Goal: Information Seeking & Learning: Learn about a topic

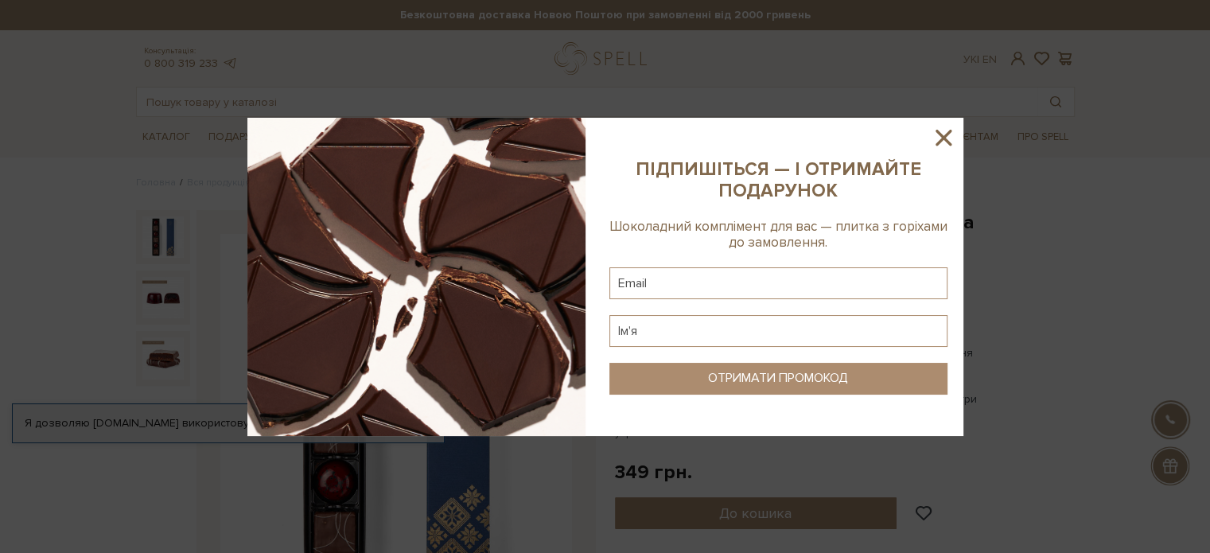
click at [934, 142] on icon at bounding box center [943, 137] width 27 height 27
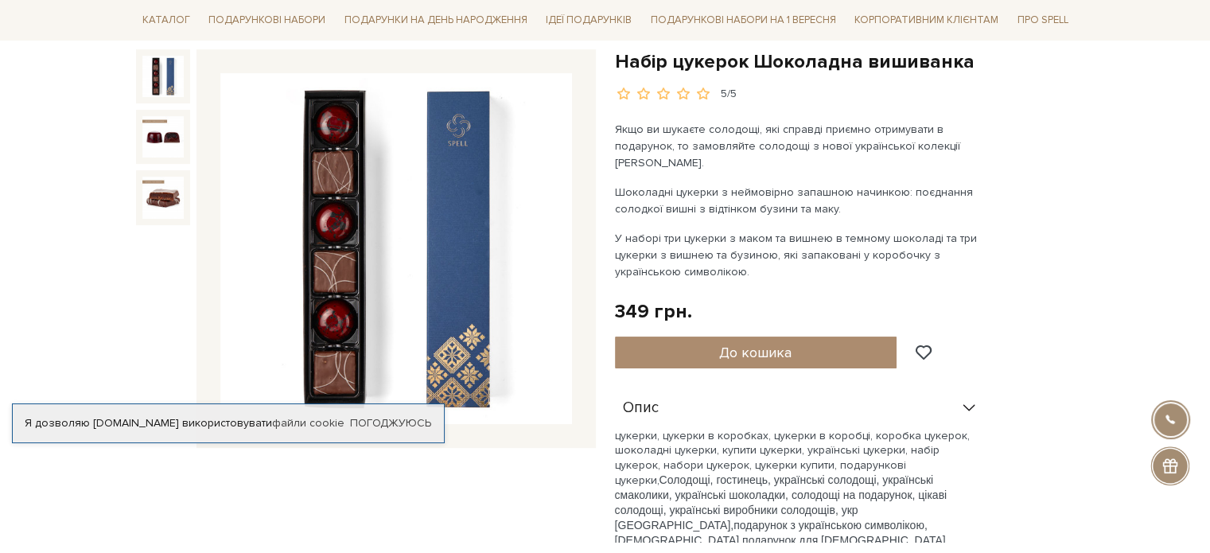
scroll to position [162, 0]
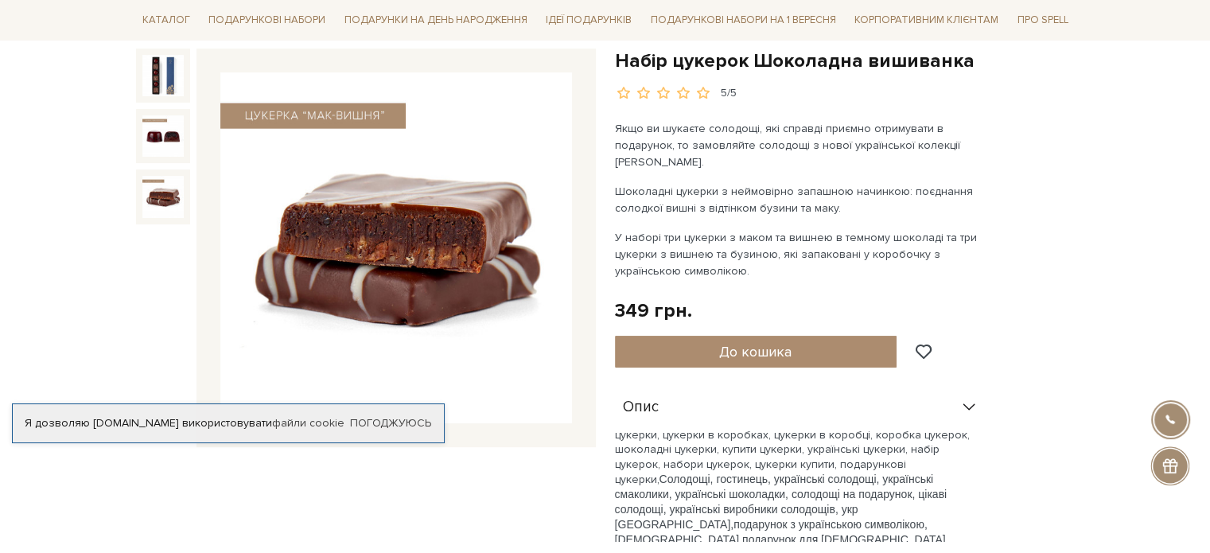
click at [161, 193] on img at bounding box center [162, 196] width 41 height 41
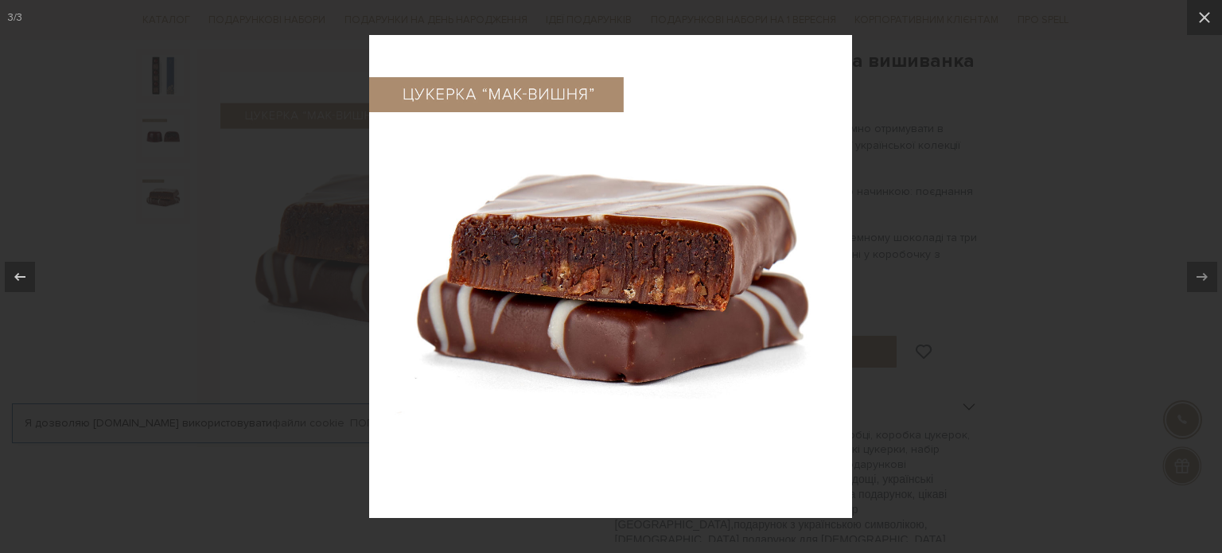
click at [150, 302] on div at bounding box center [611, 276] width 1222 height 553
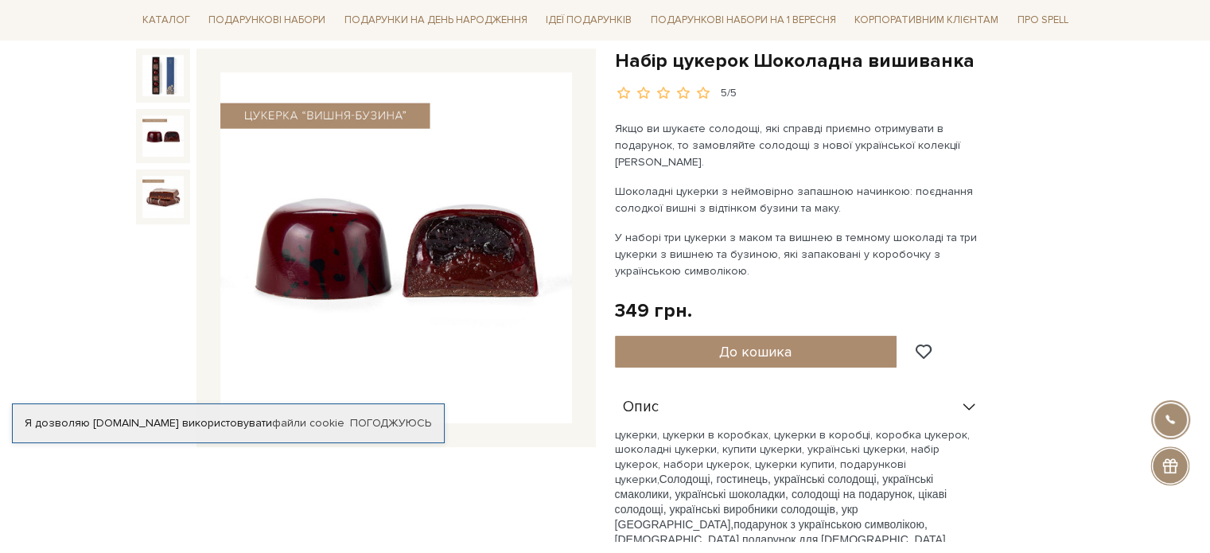
click at [154, 124] on img at bounding box center [162, 135] width 41 height 41
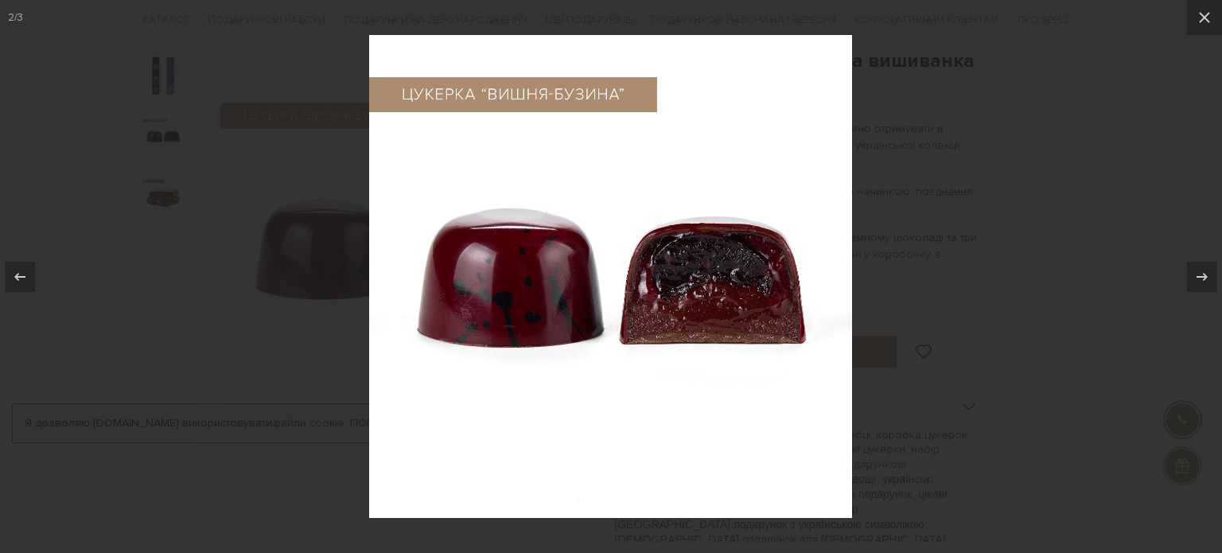
click at [137, 234] on div at bounding box center [611, 276] width 1222 height 553
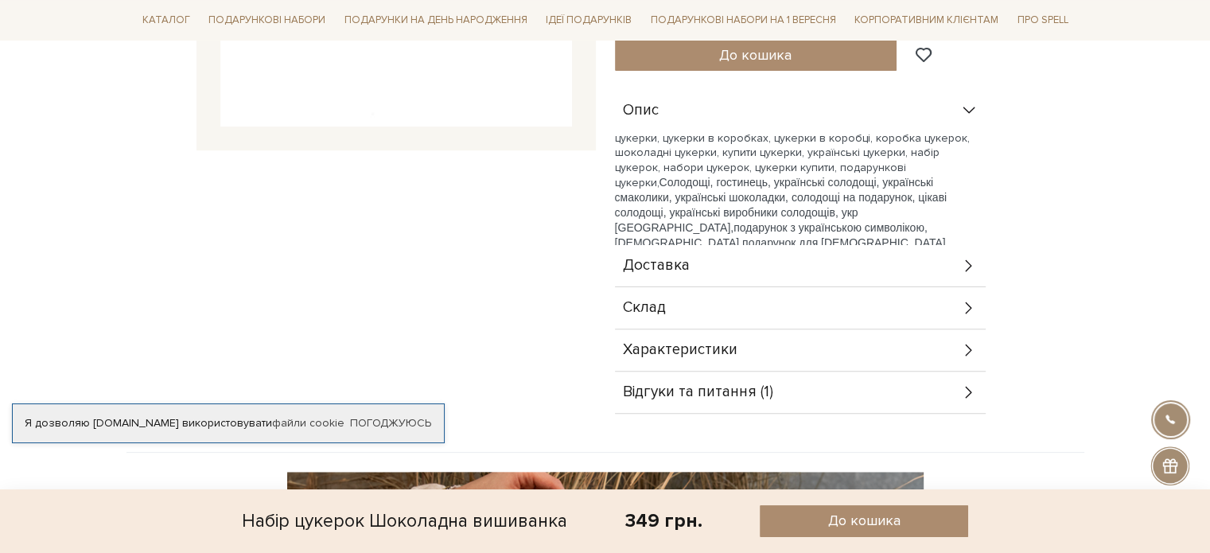
scroll to position [556, 0]
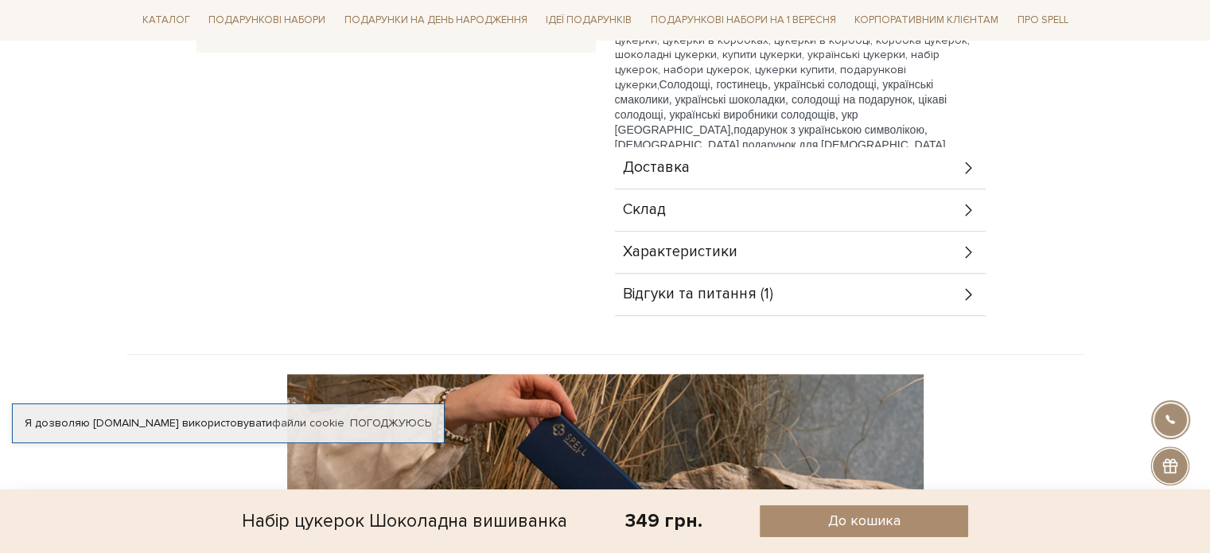
click at [650, 287] on span "Відгуки та питання (1)" at bounding box center [698, 294] width 150 height 14
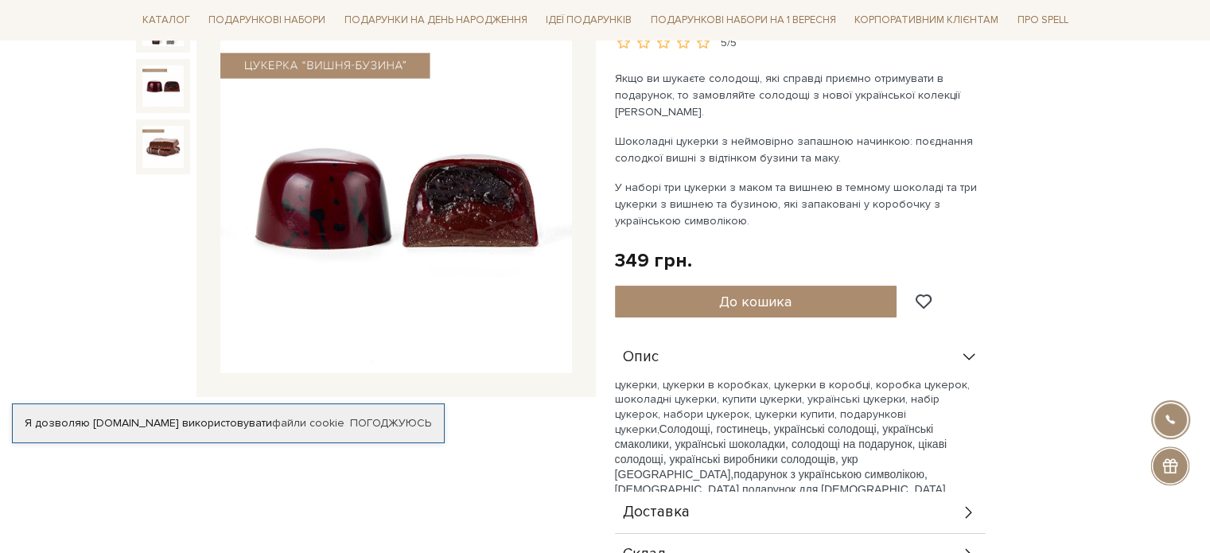
scroll to position [0, 0]
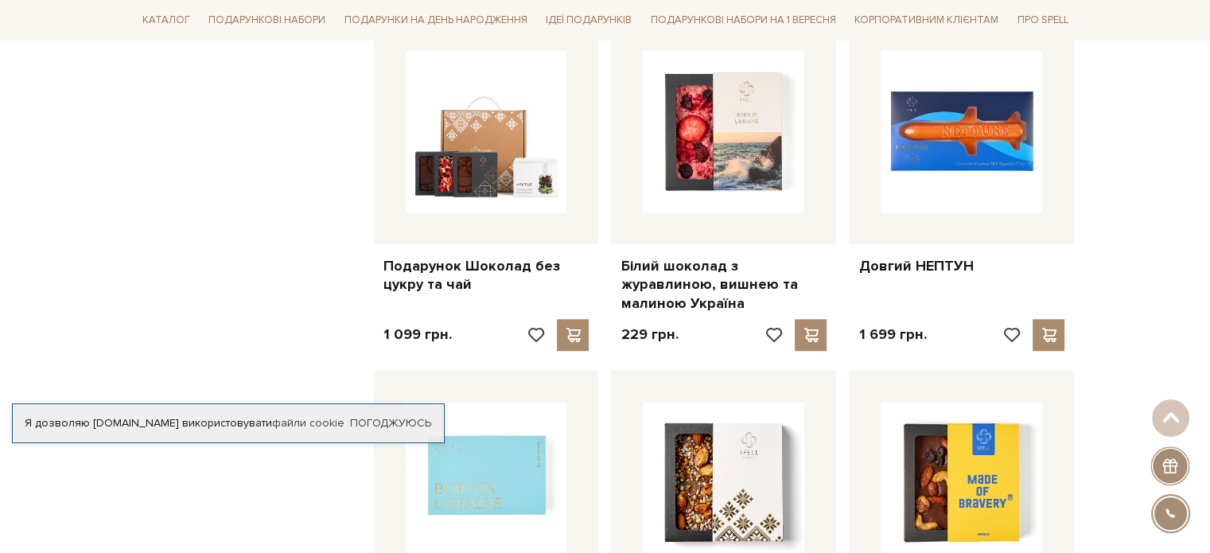
scroll to position [1276, 0]
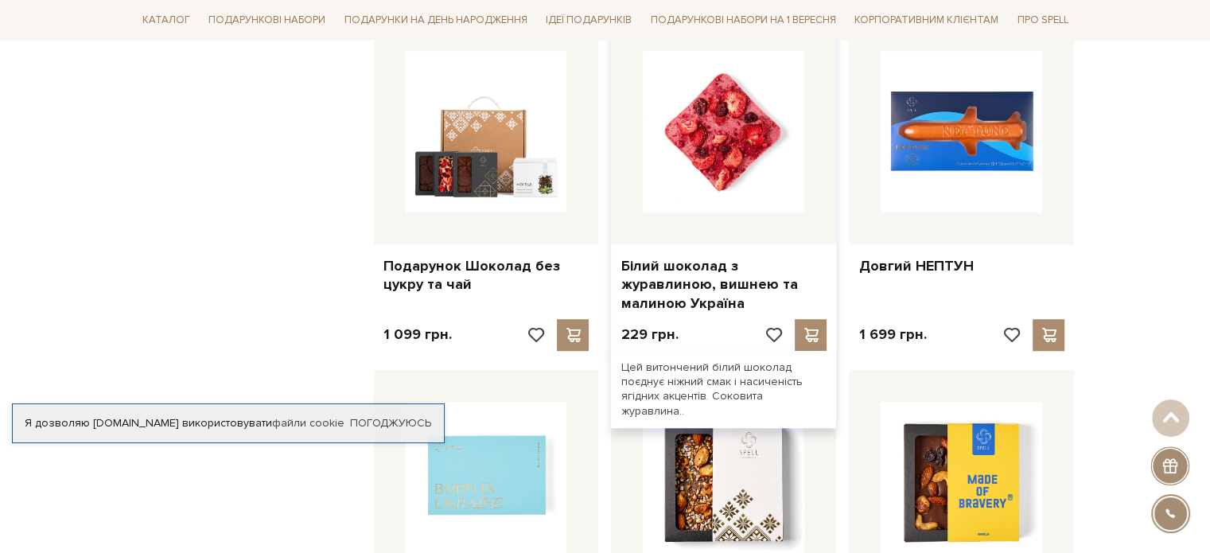
click at [739, 174] on img at bounding box center [724, 132] width 162 height 162
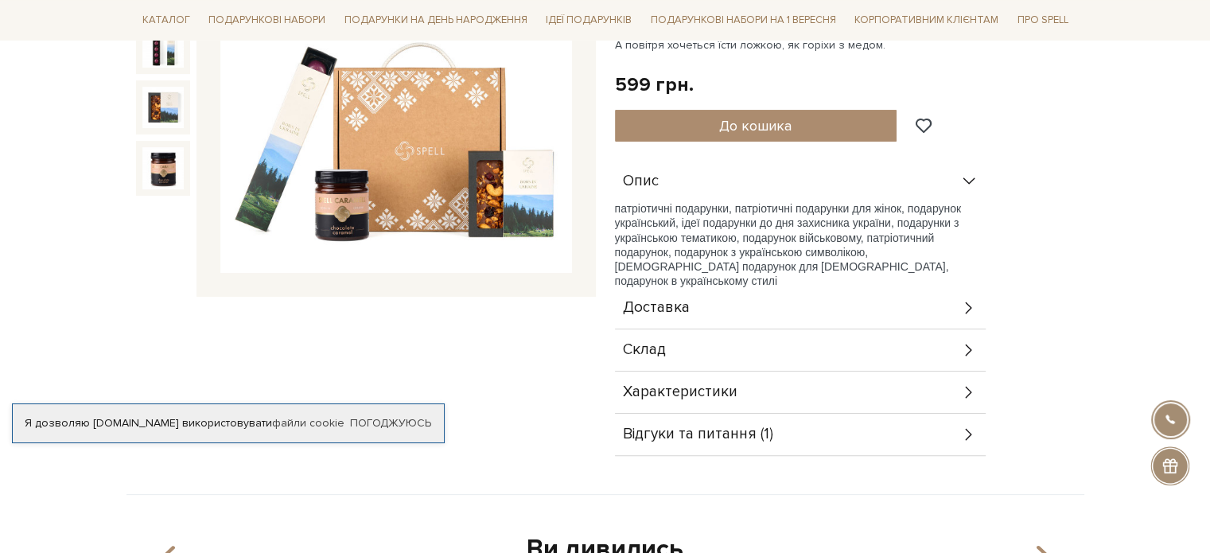
scroll to position [314, 0]
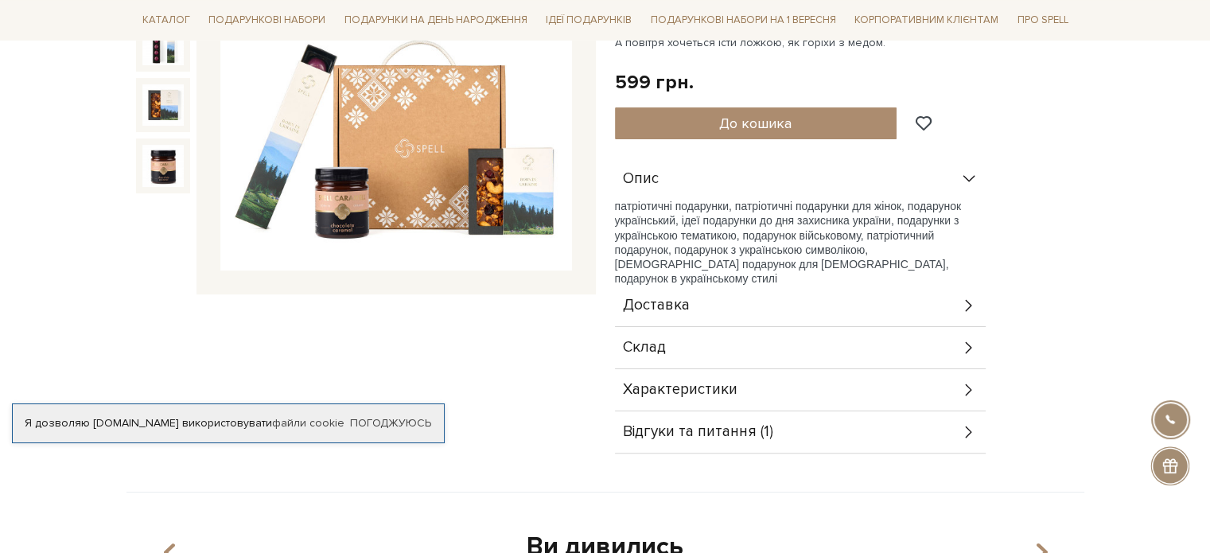
click at [728, 428] on span "Відгуки та питання (1)" at bounding box center [698, 432] width 150 height 14
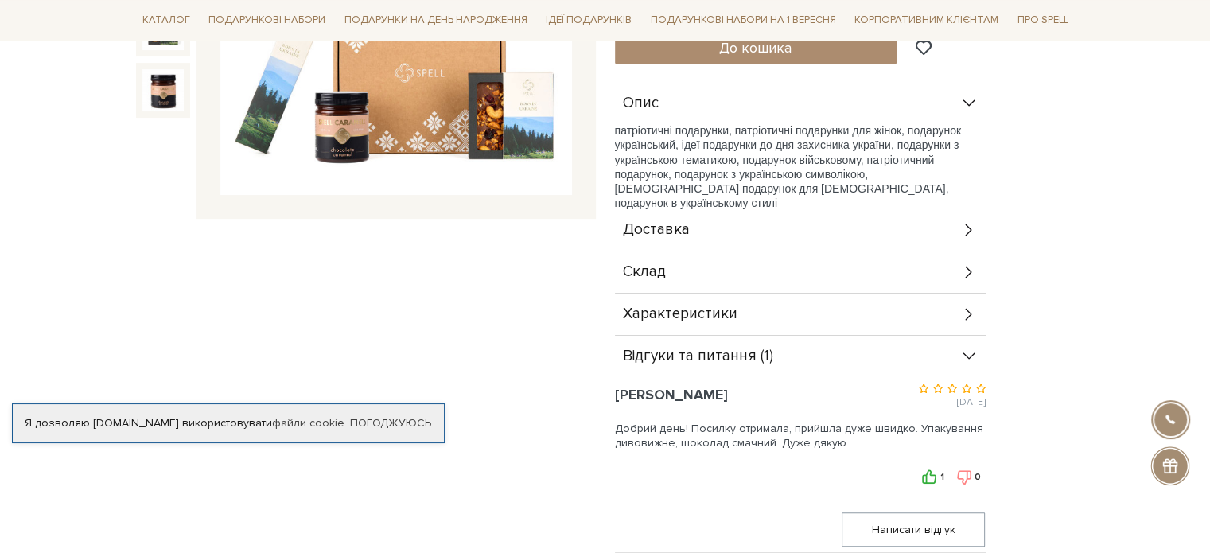
scroll to position [391, 0]
click at [719, 350] on span "Відгуки та питання (1)" at bounding box center [698, 356] width 150 height 14
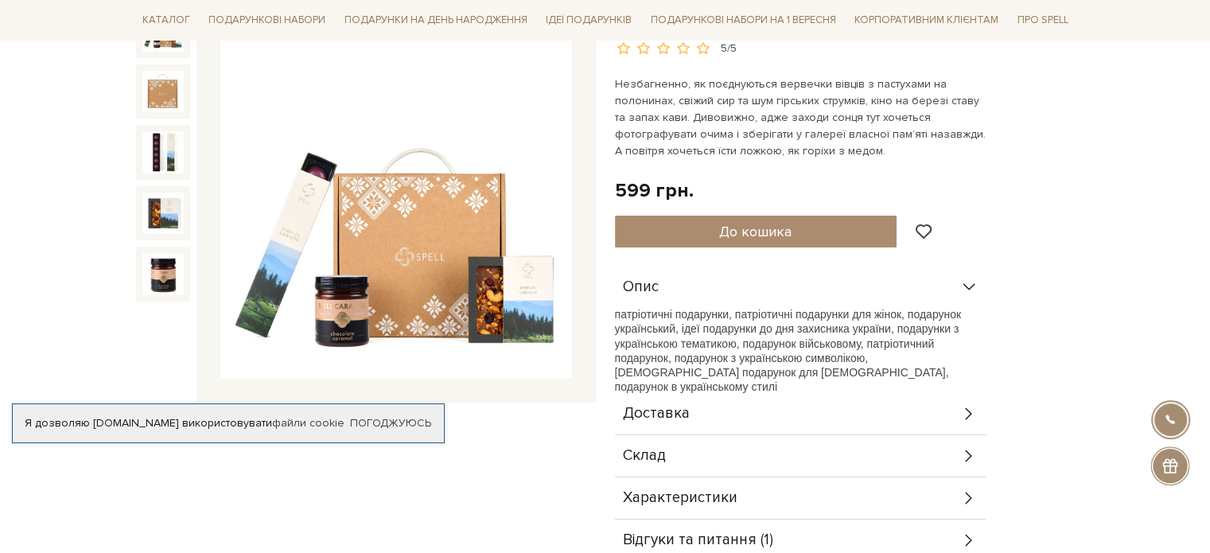
scroll to position [187, 0]
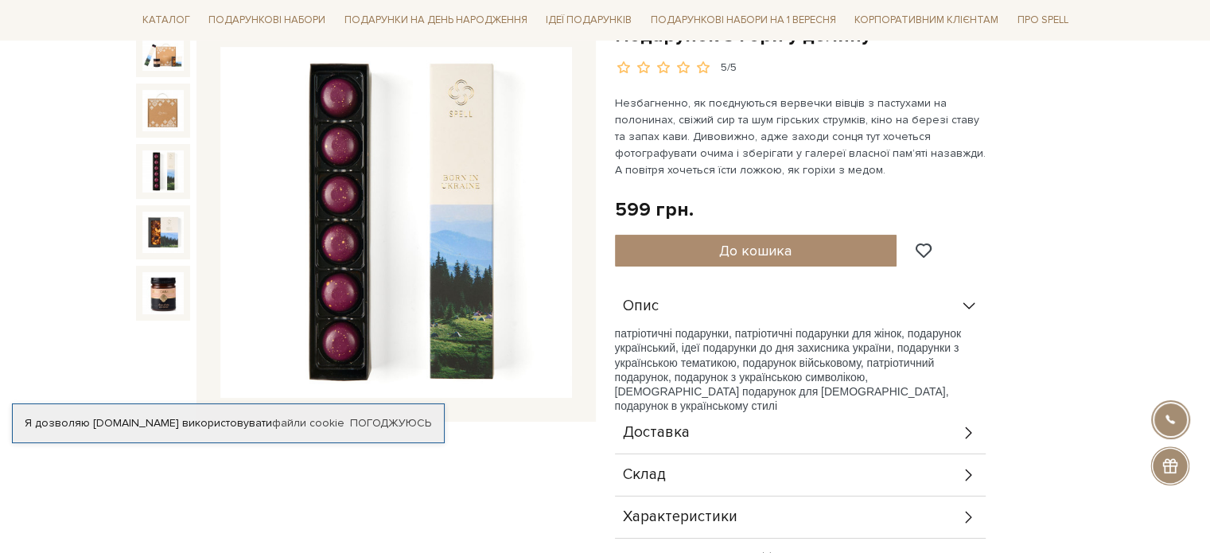
click at [165, 176] on img at bounding box center [162, 170] width 41 height 41
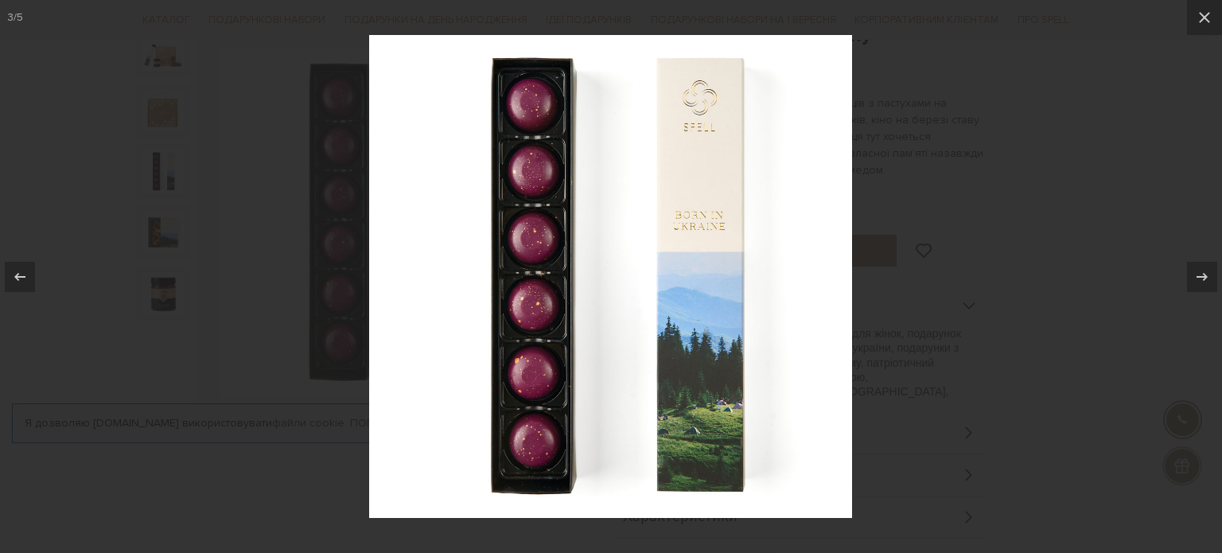
click at [160, 198] on div at bounding box center [611, 276] width 1222 height 553
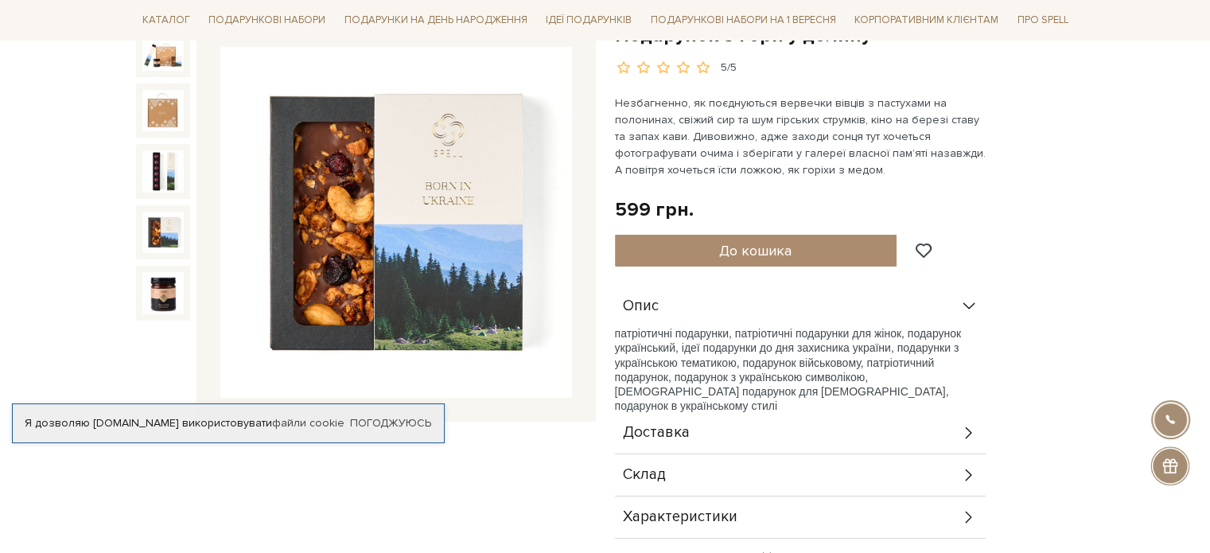
click at [158, 227] on img at bounding box center [162, 232] width 41 height 41
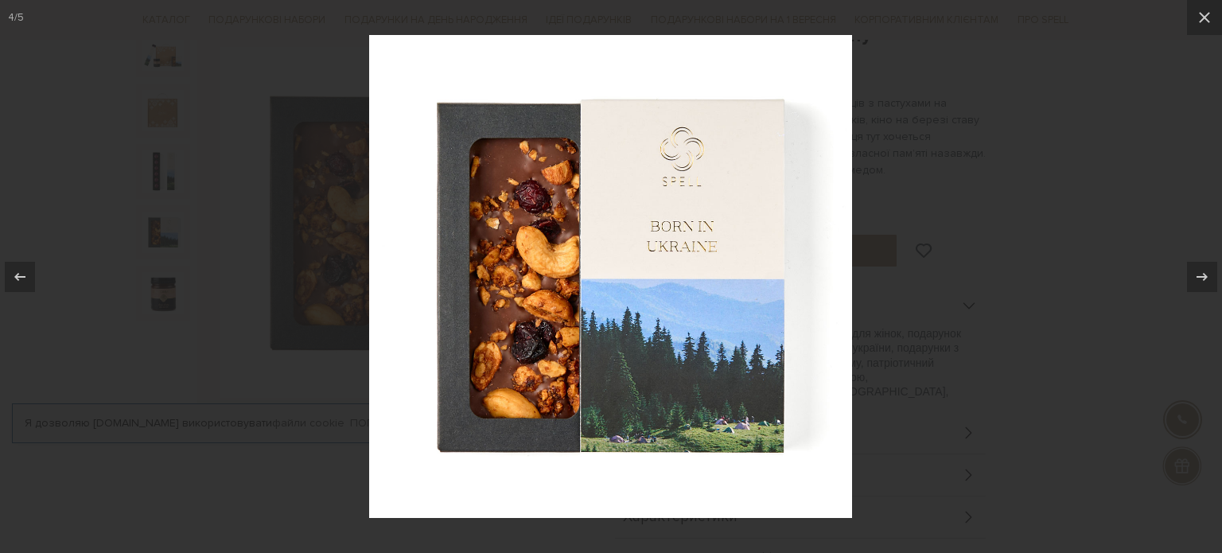
click at [158, 227] on div at bounding box center [611, 276] width 1222 height 553
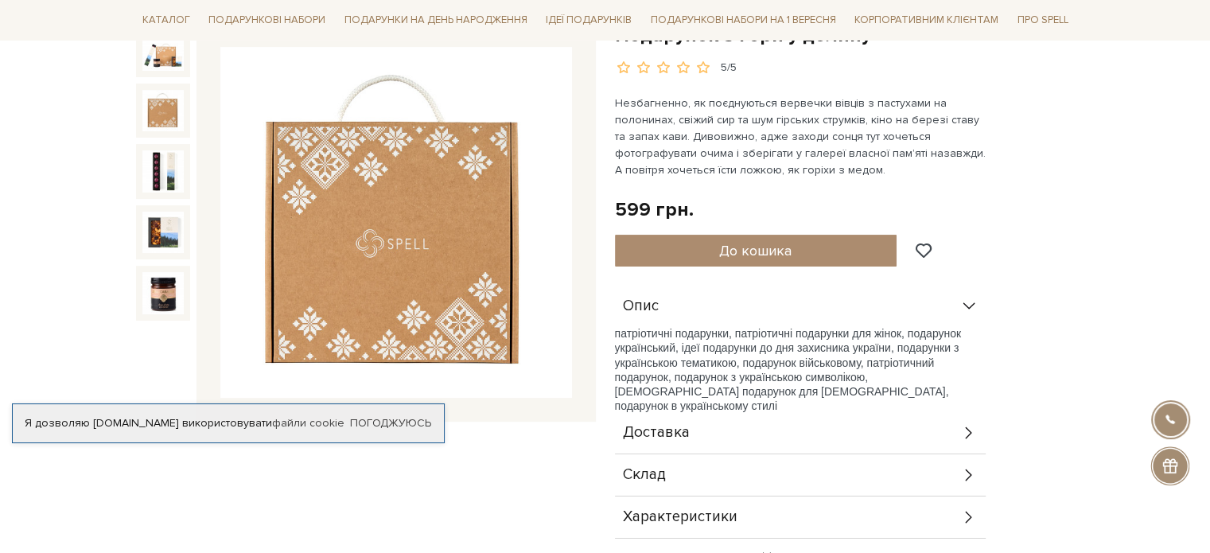
click at [158, 109] on img at bounding box center [162, 110] width 41 height 41
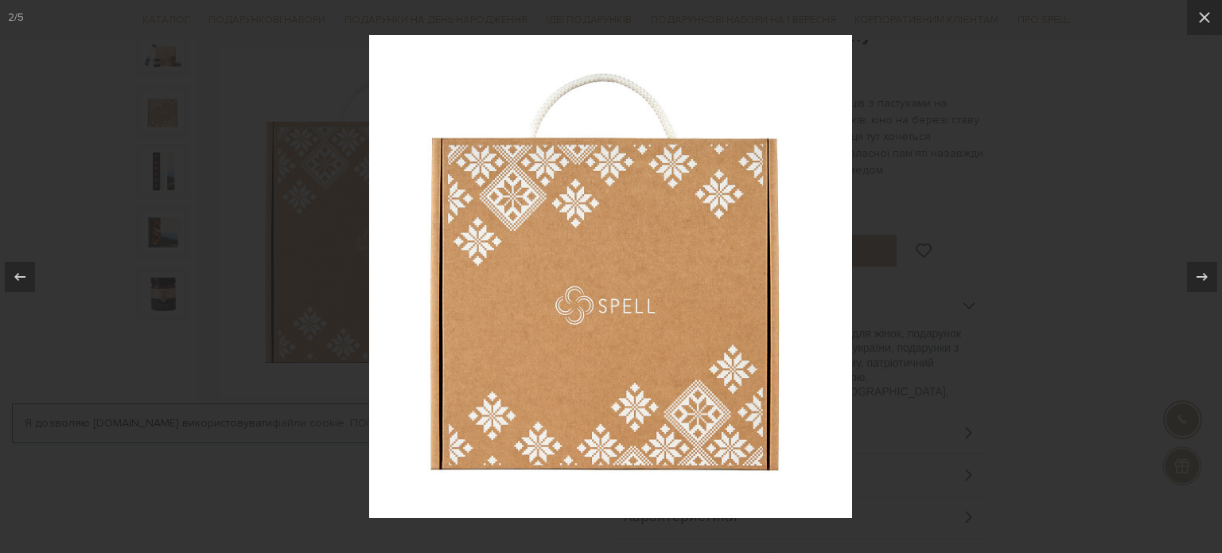
click at [156, 154] on div at bounding box center [611, 276] width 1222 height 553
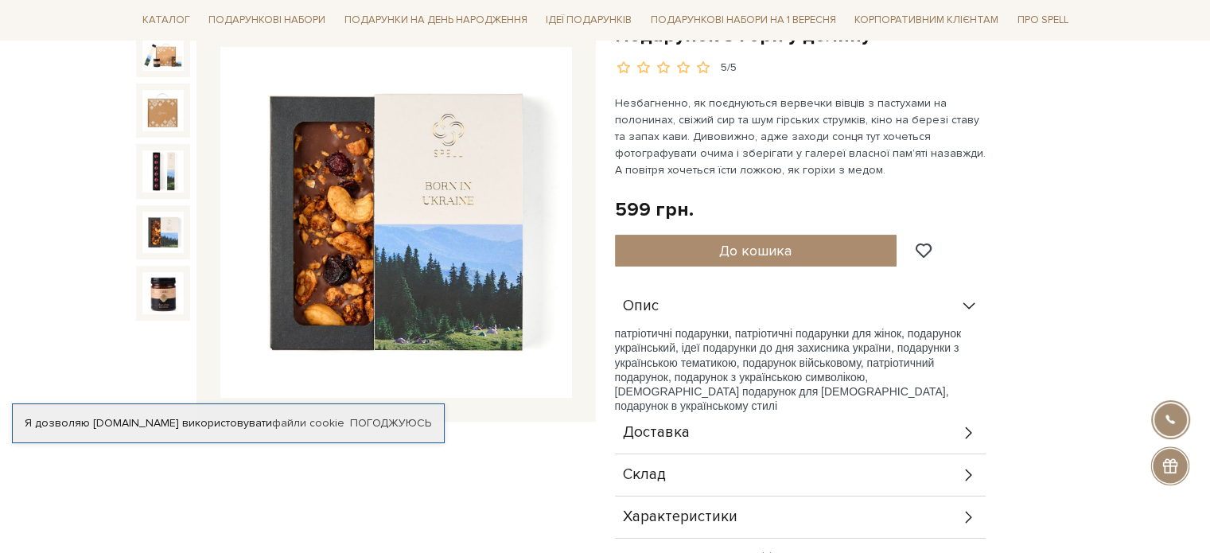
click at [151, 232] on img at bounding box center [162, 232] width 41 height 41
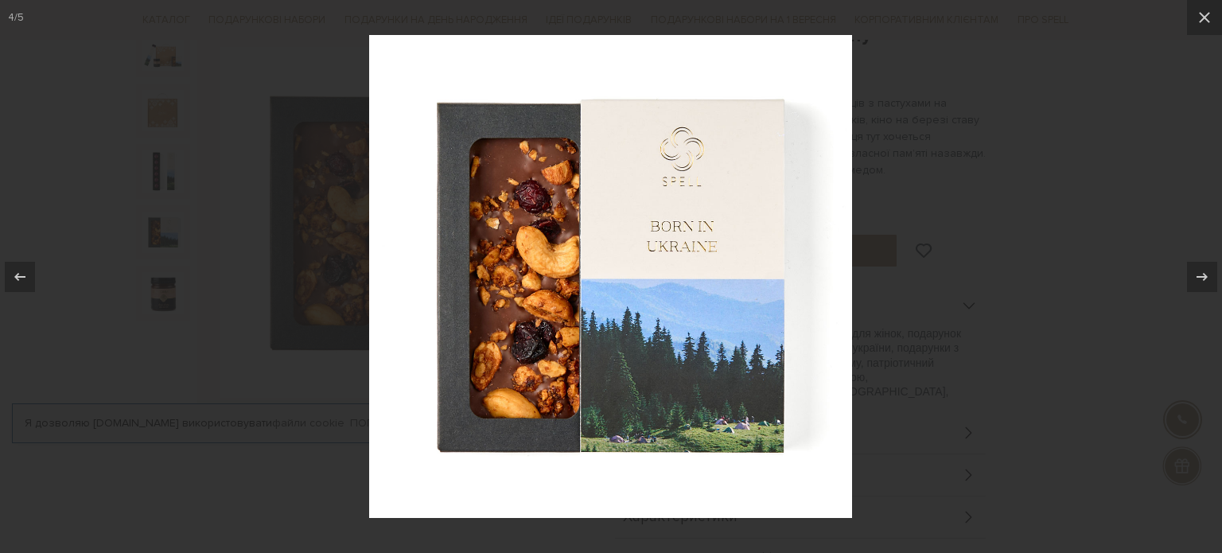
click at [116, 263] on div at bounding box center [611, 276] width 1222 height 553
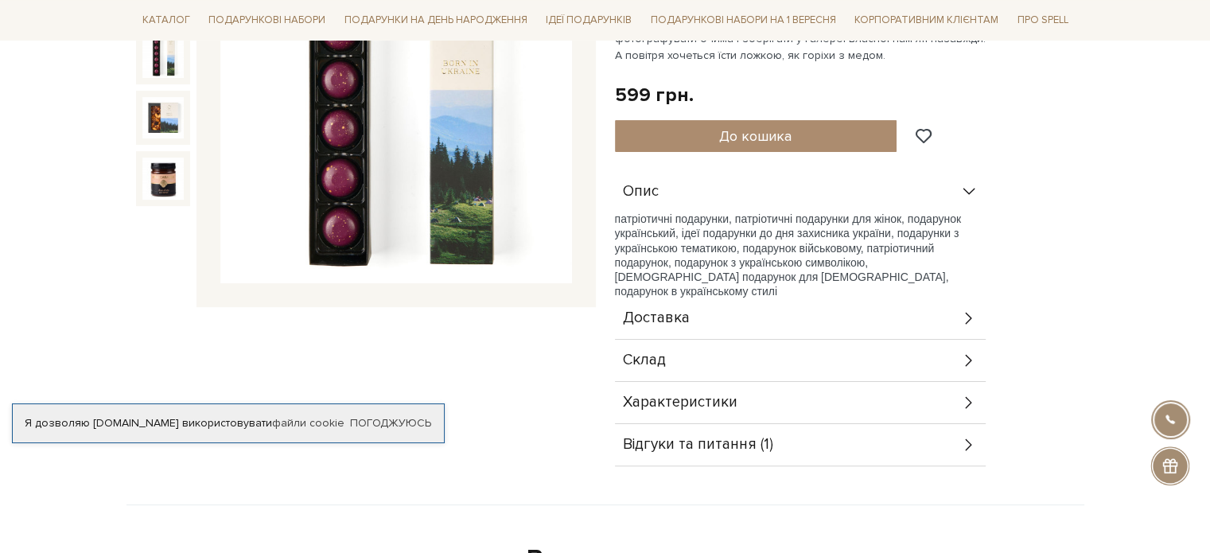
scroll to position [314, 0]
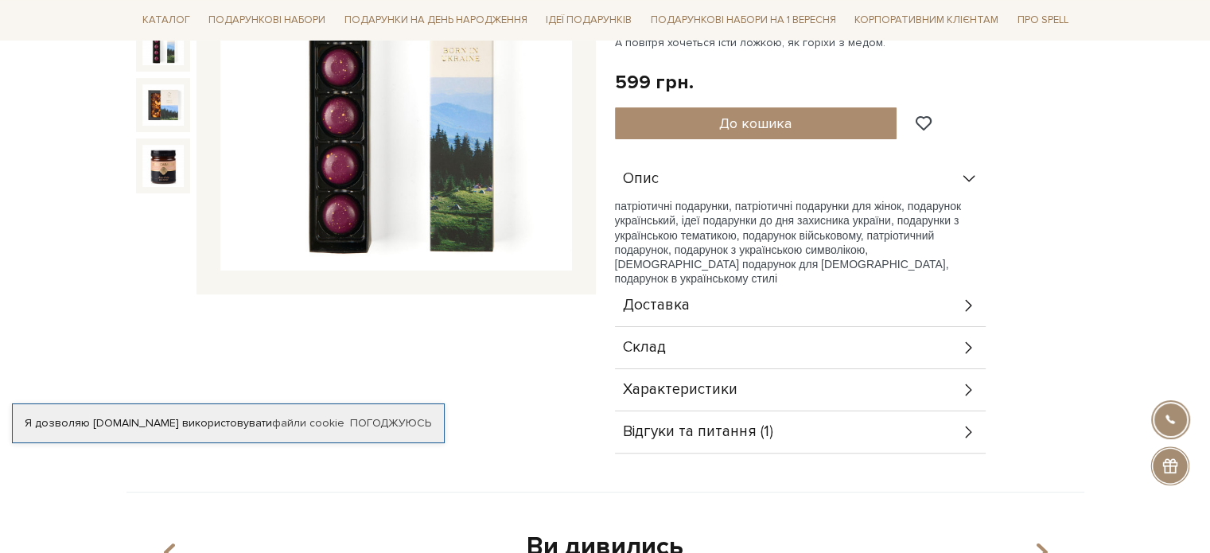
click at [746, 317] on div "Доставка" at bounding box center [800, 305] width 371 height 41
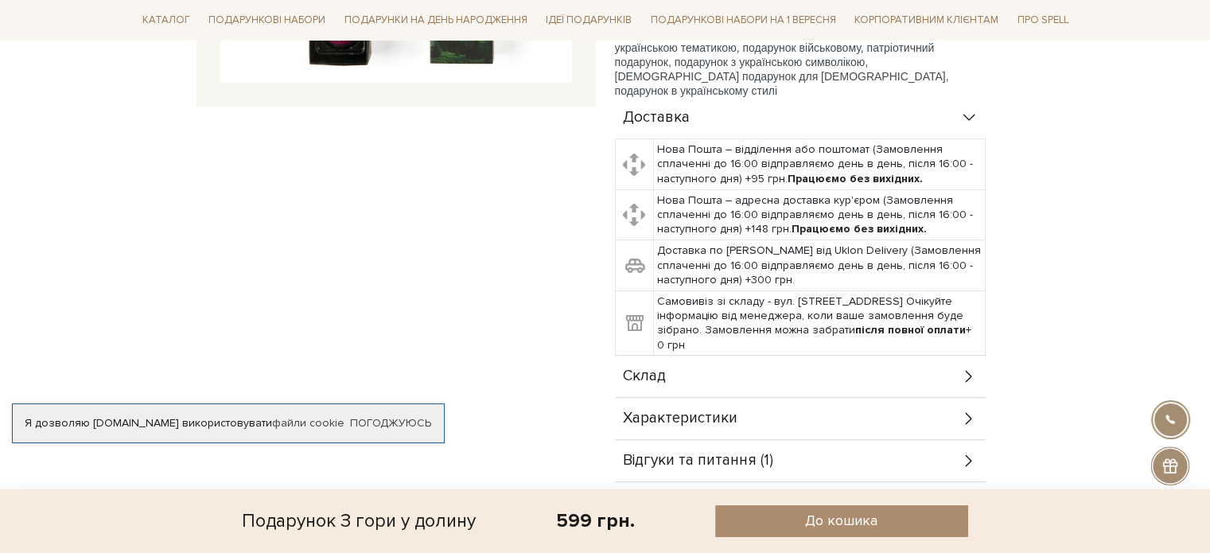
scroll to position [505, 0]
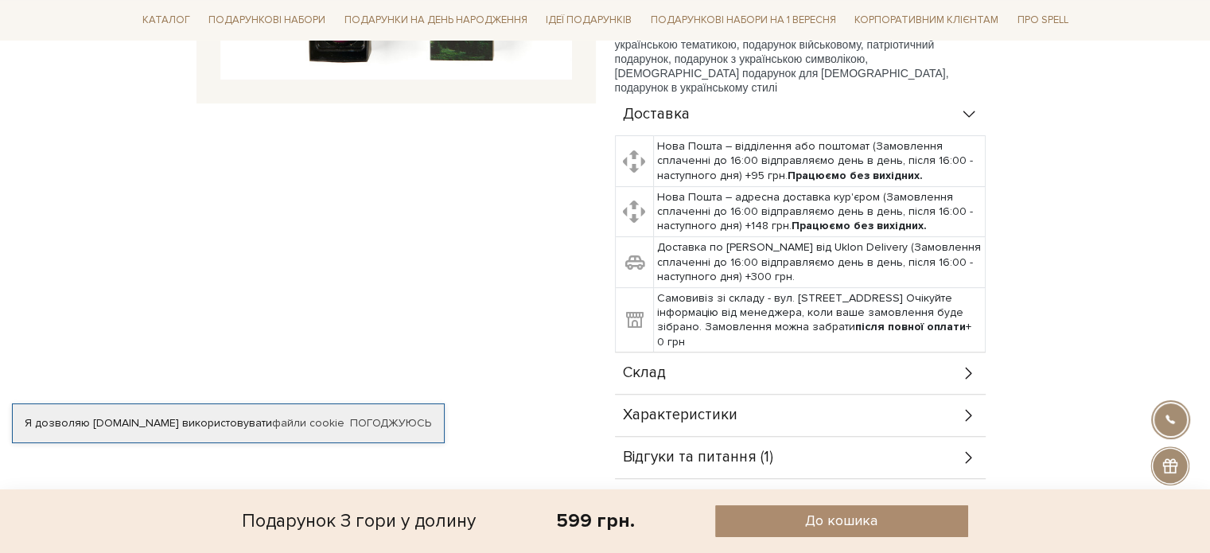
click at [739, 365] on div "Склад" at bounding box center [800, 373] width 371 height 41
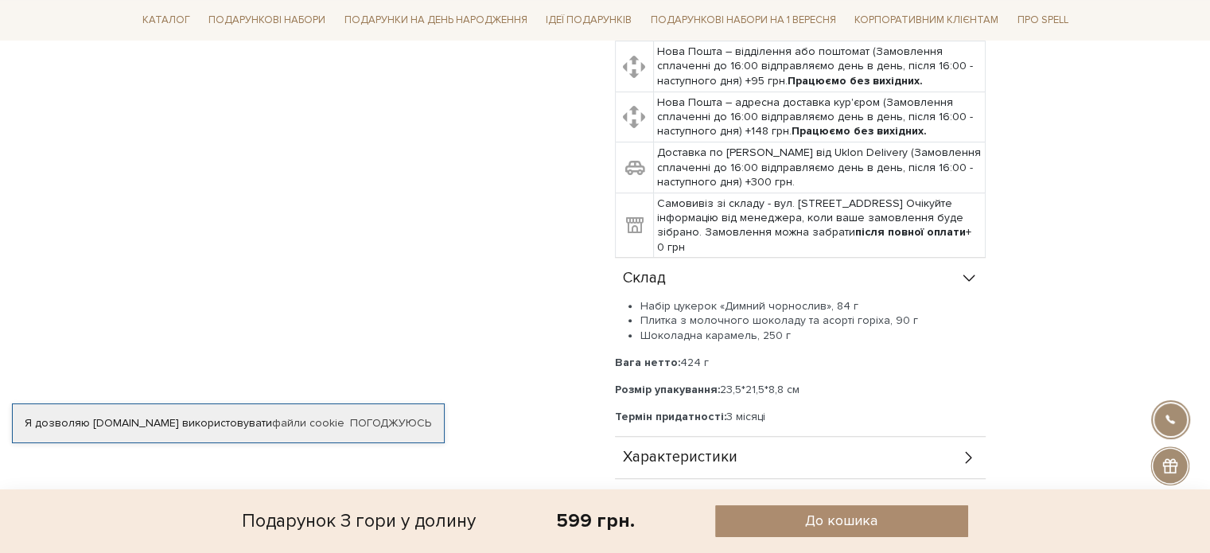
scroll to position [598, 0]
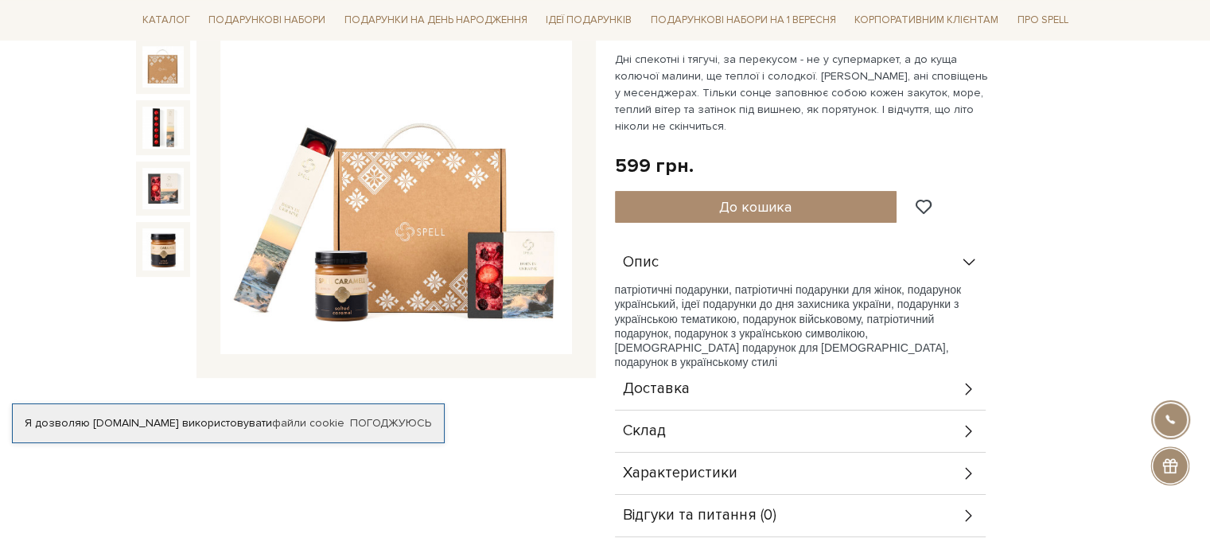
scroll to position [232, 0]
click at [763, 395] on div "Доставка" at bounding box center [800, 388] width 371 height 41
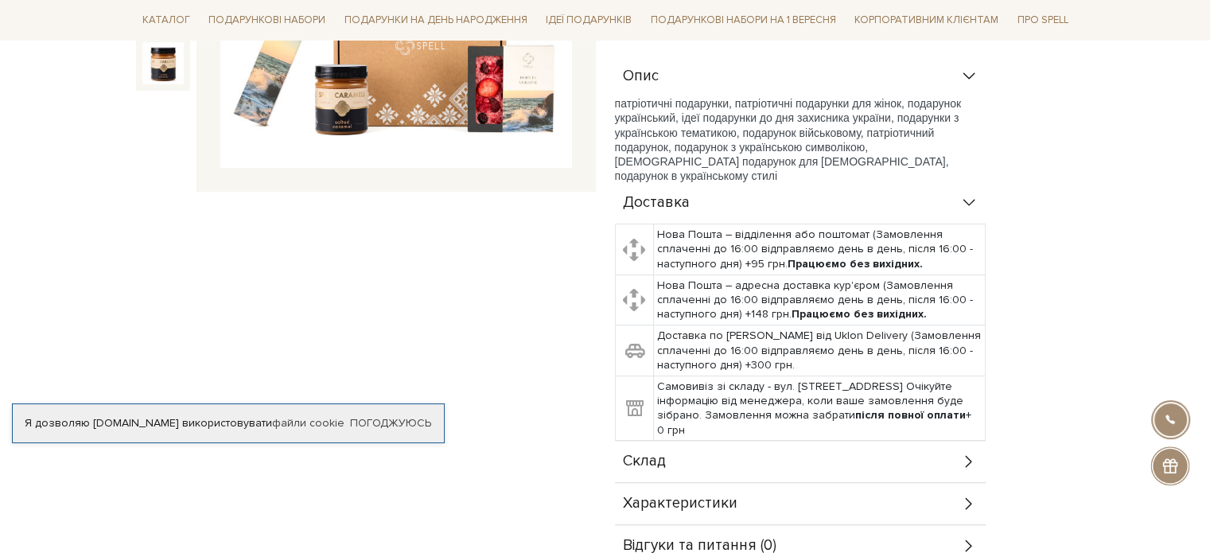
scroll to position [419, 0]
click at [759, 454] on div "Склад" at bounding box center [800, 459] width 371 height 41
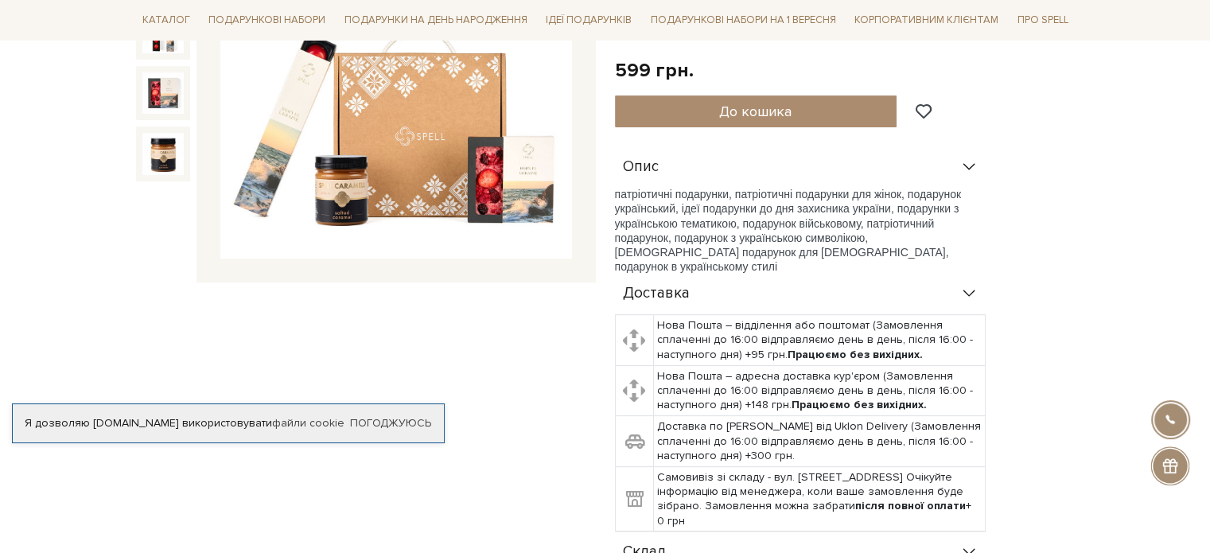
scroll to position [298, 0]
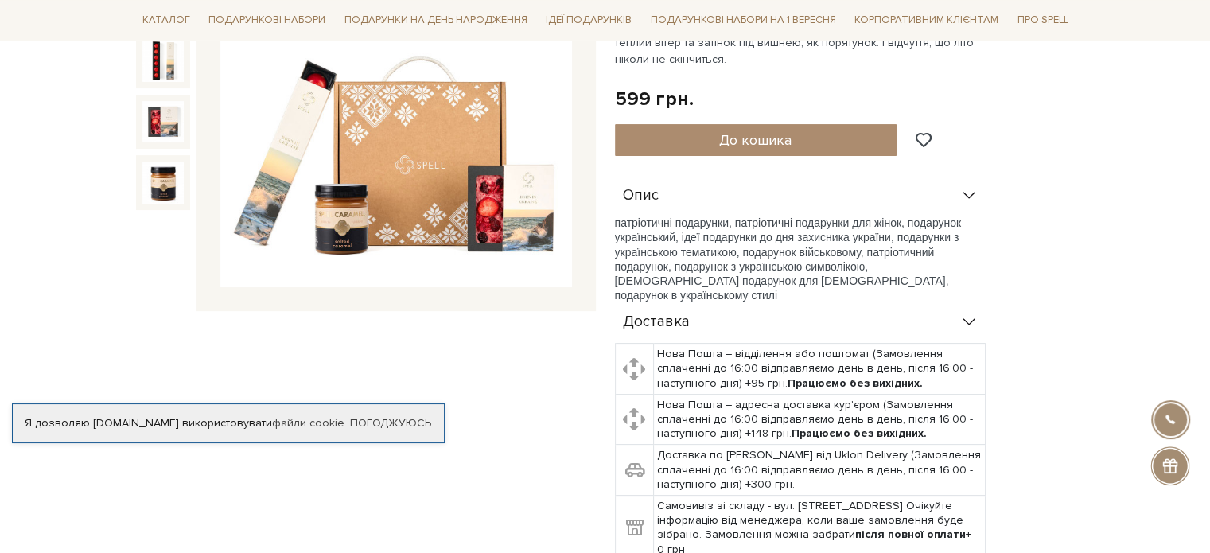
click at [462, 231] on img at bounding box center [396, 112] width 352 height 352
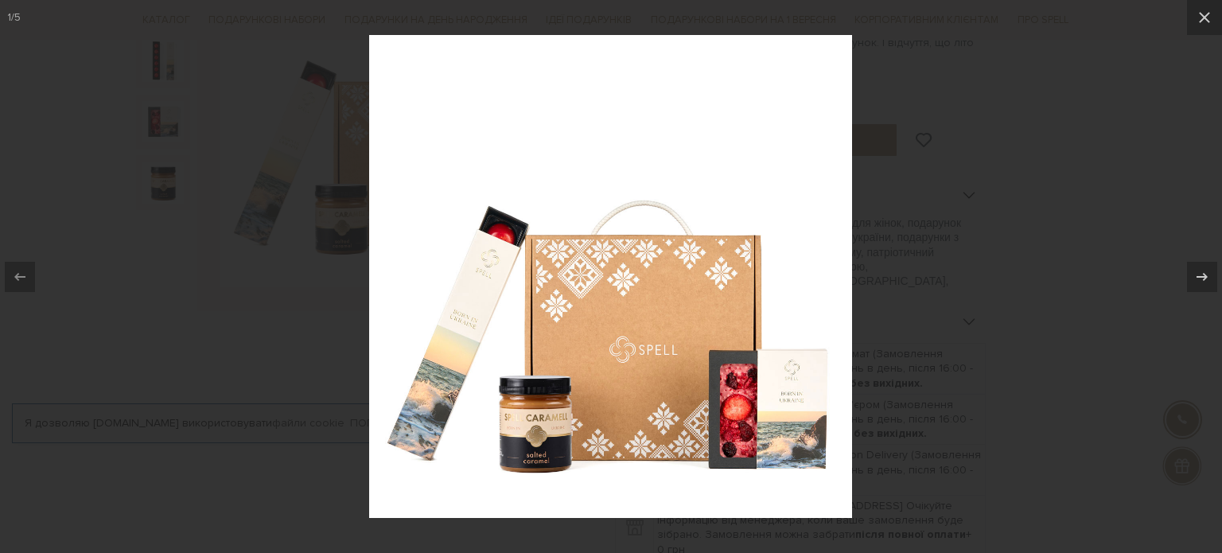
click at [946, 209] on div at bounding box center [611, 276] width 1222 height 553
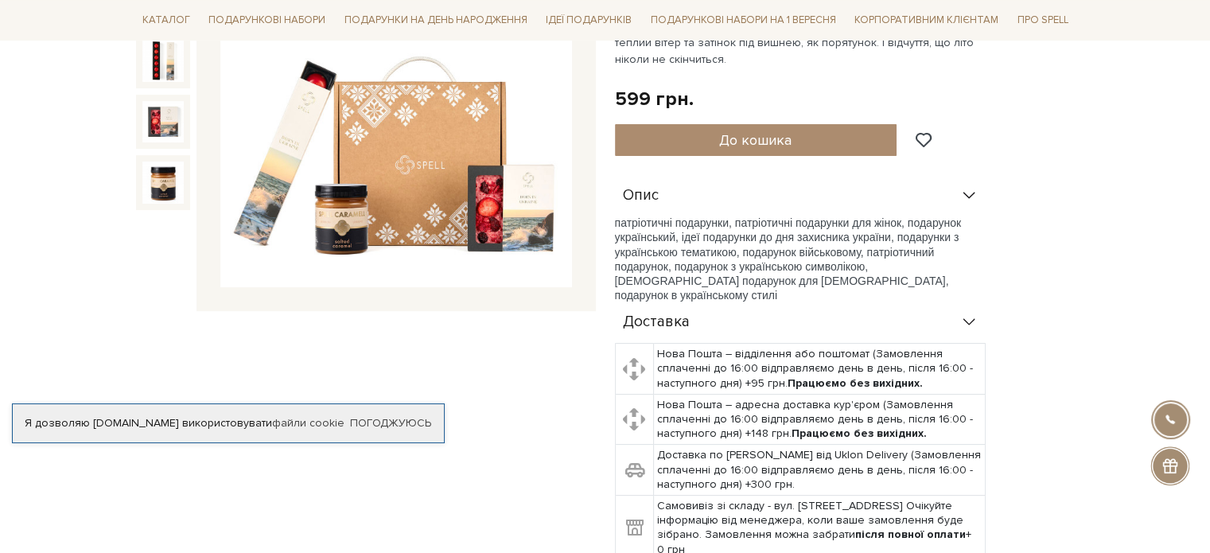
click at [371, 230] on img at bounding box center [396, 112] width 352 height 352
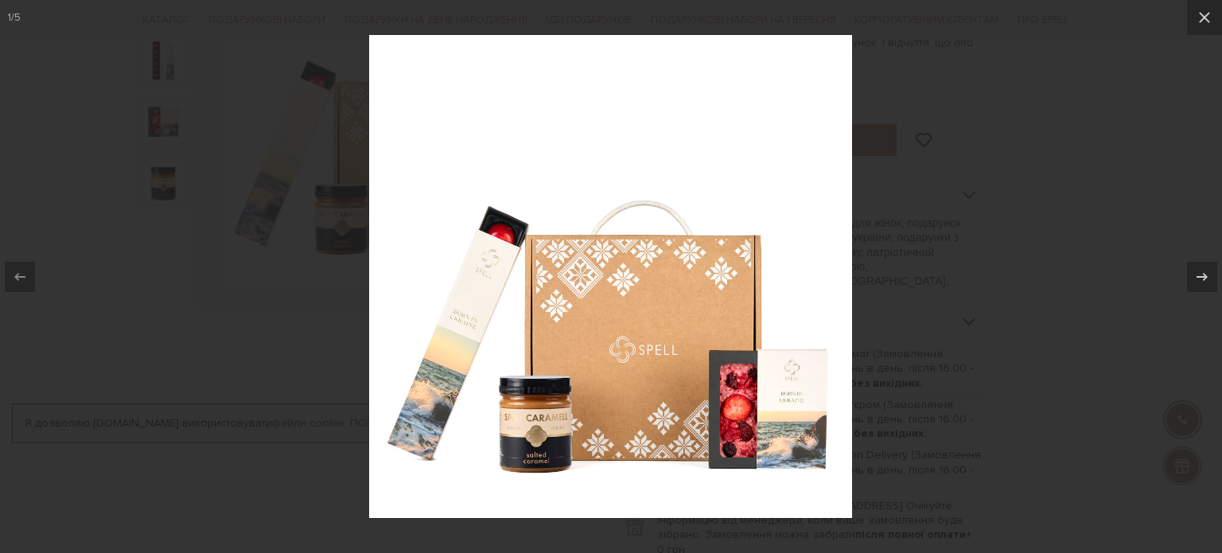
click at [961, 260] on div at bounding box center [611, 276] width 1222 height 553
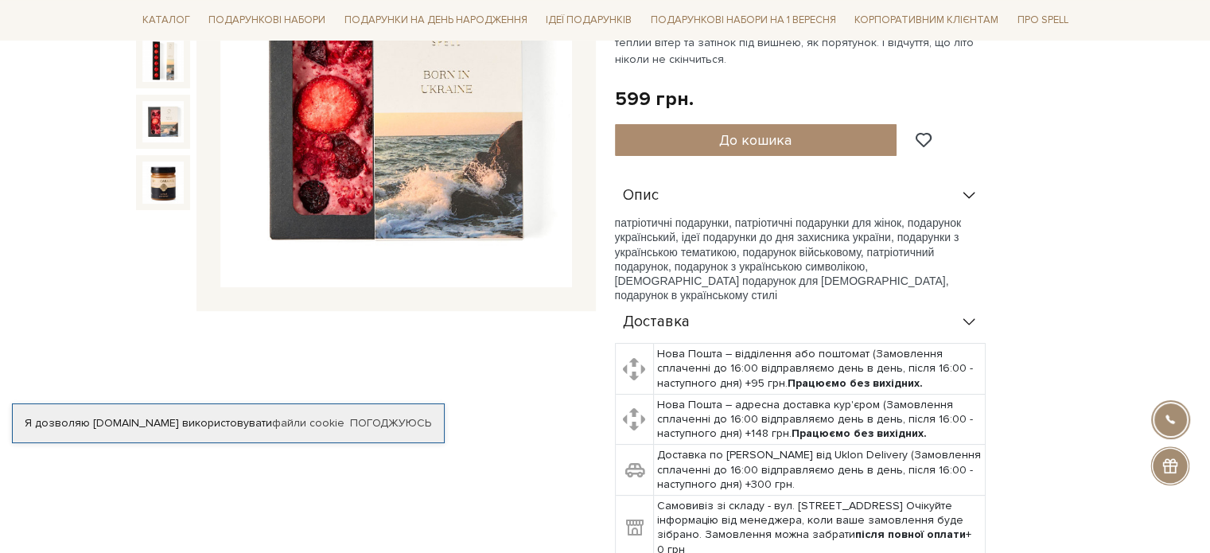
click at [169, 129] on img at bounding box center [162, 121] width 41 height 41
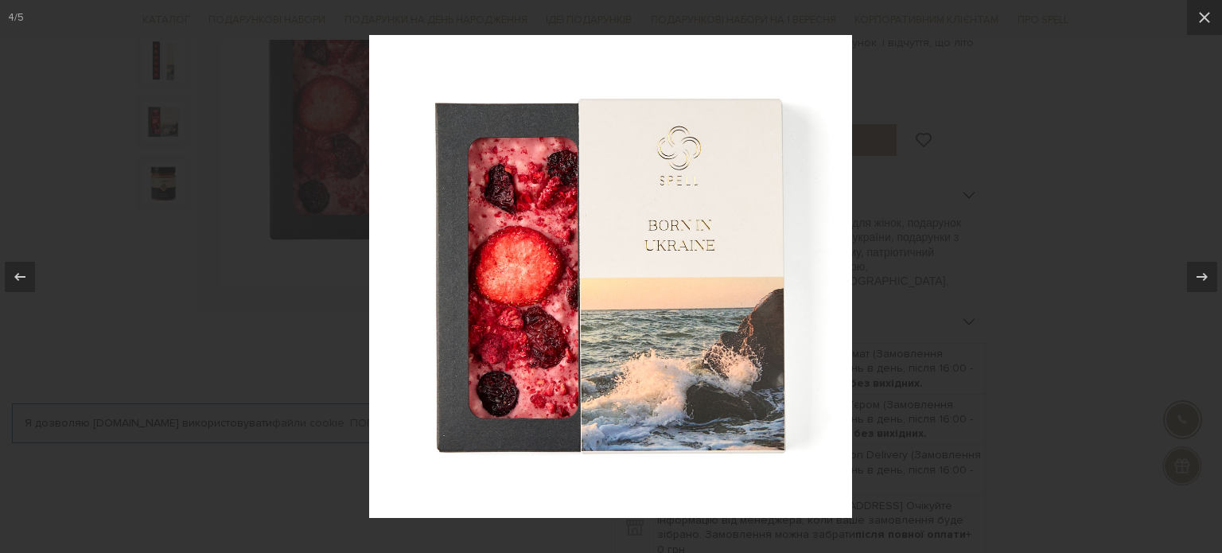
click at [162, 169] on div at bounding box center [611, 276] width 1222 height 553
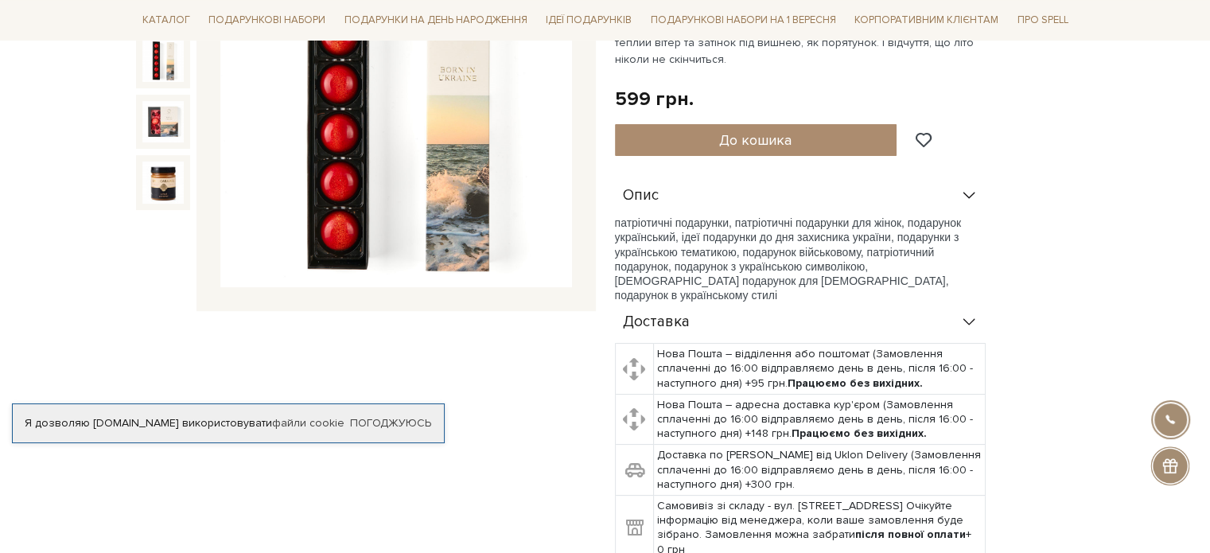
click at [163, 63] on img at bounding box center [162, 60] width 41 height 41
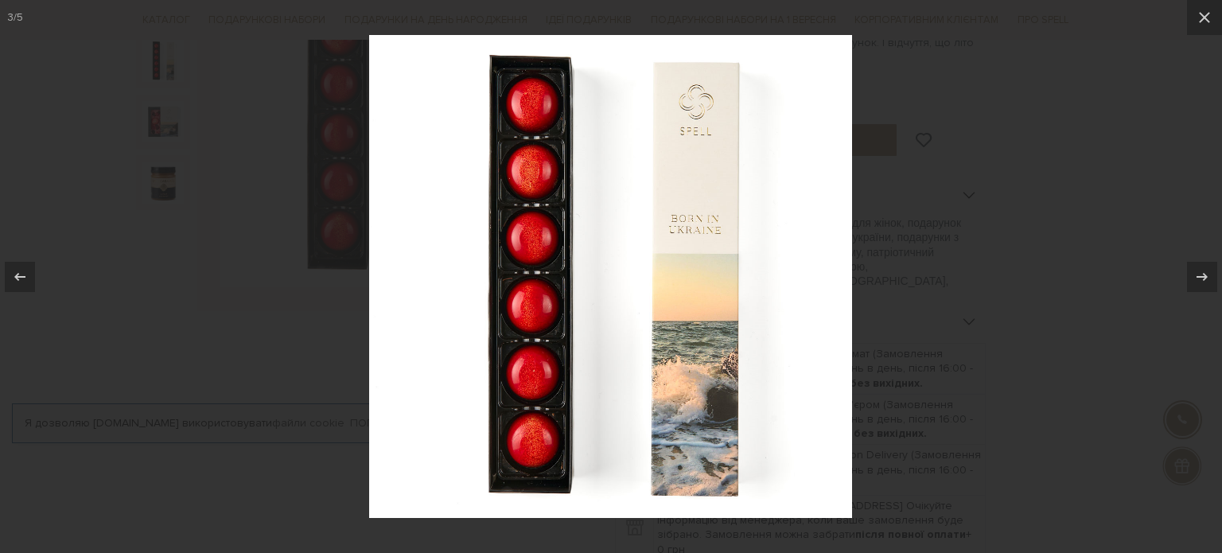
click at [138, 242] on div at bounding box center [611, 276] width 1222 height 553
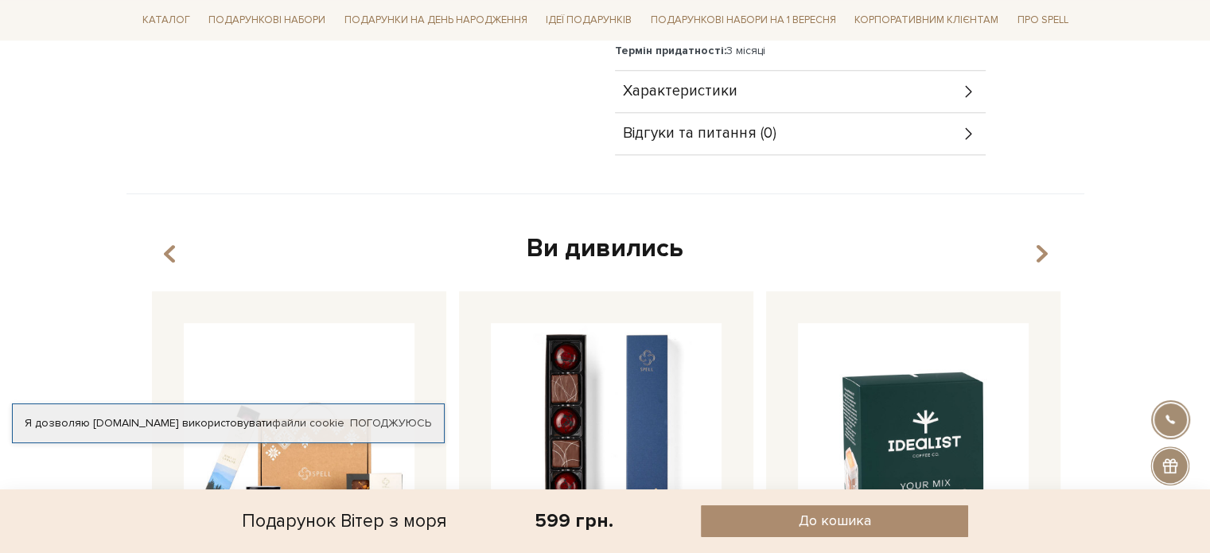
scroll to position [982, 0]
click at [829, 101] on div "Характеристики" at bounding box center [800, 89] width 371 height 41
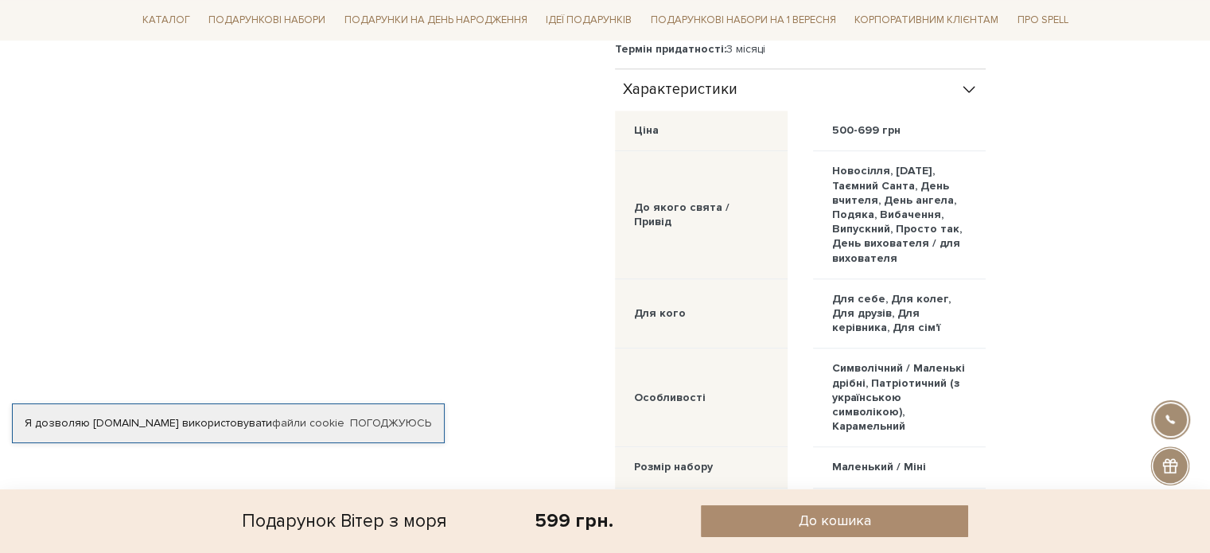
click at [829, 101] on div "Характеристики" at bounding box center [800, 89] width 371 height 41
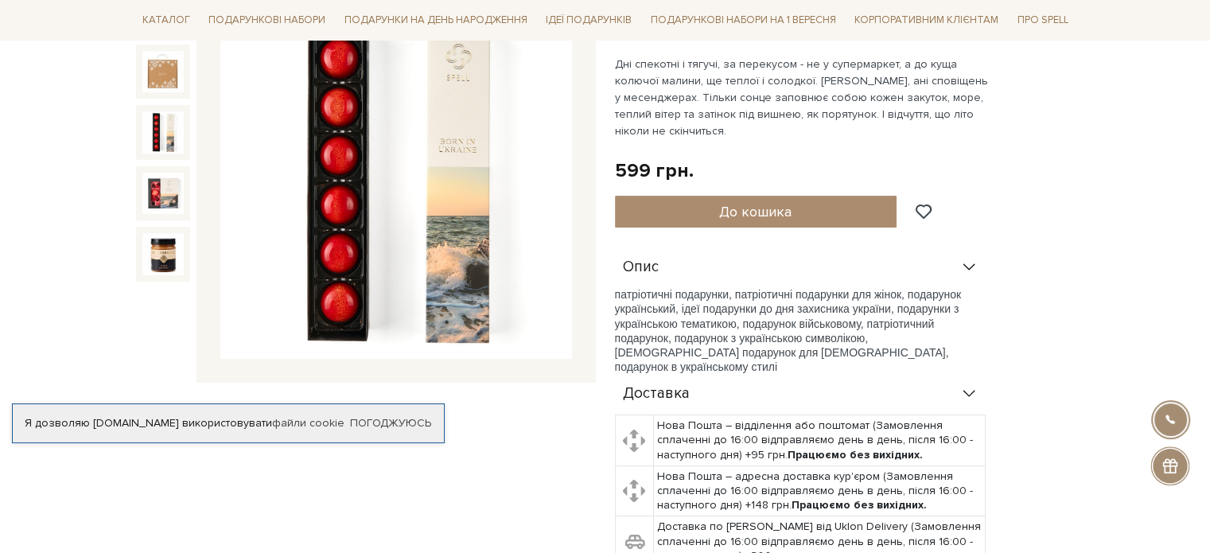
scroll to position [218, 0]
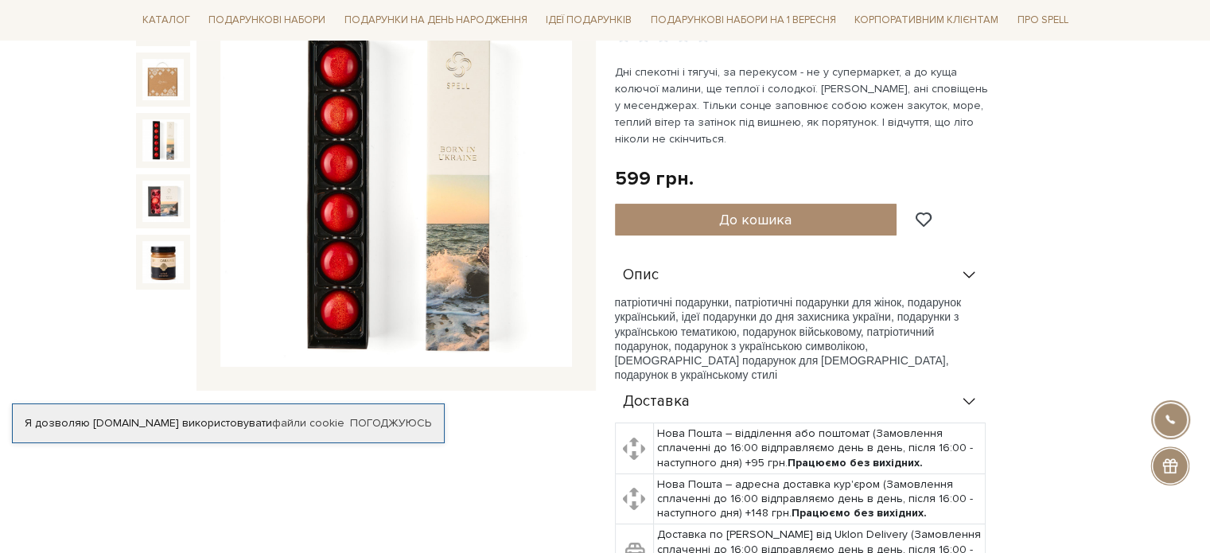
click at [162, 141] on img at bounding box center [162, 139] width 41 height 41
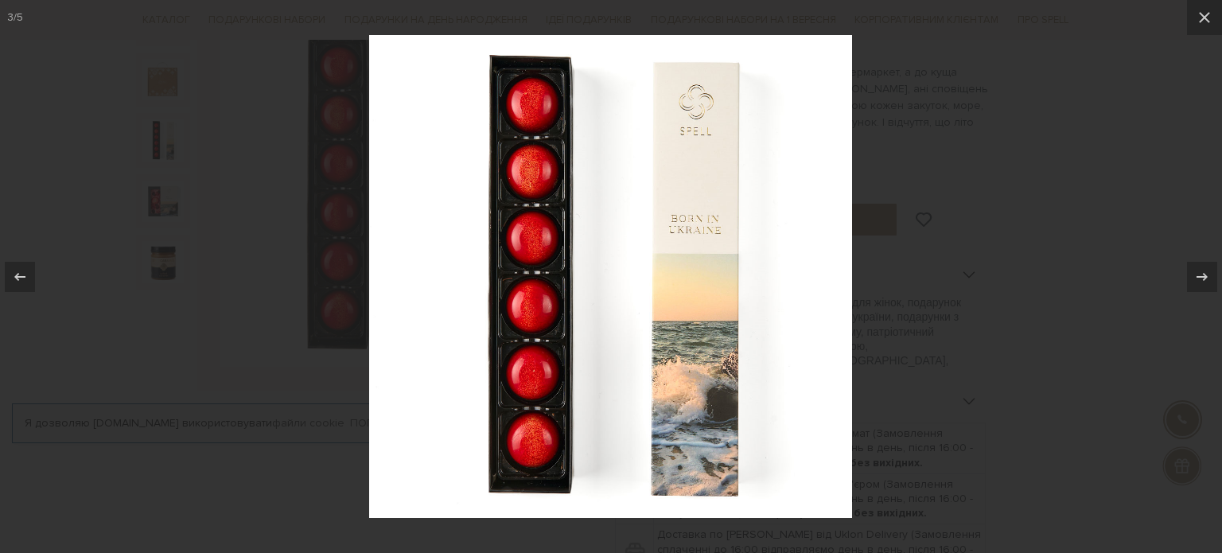
click at [142, 278] on div at bounding box center [611, 276] width 1222 height 553
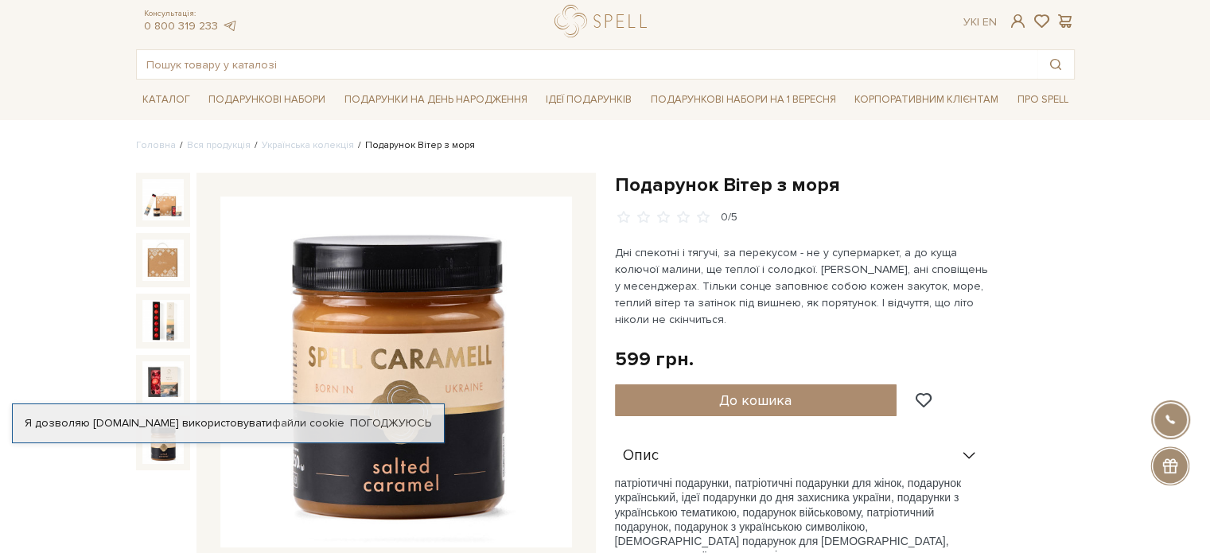
scroll to position [35, 0]
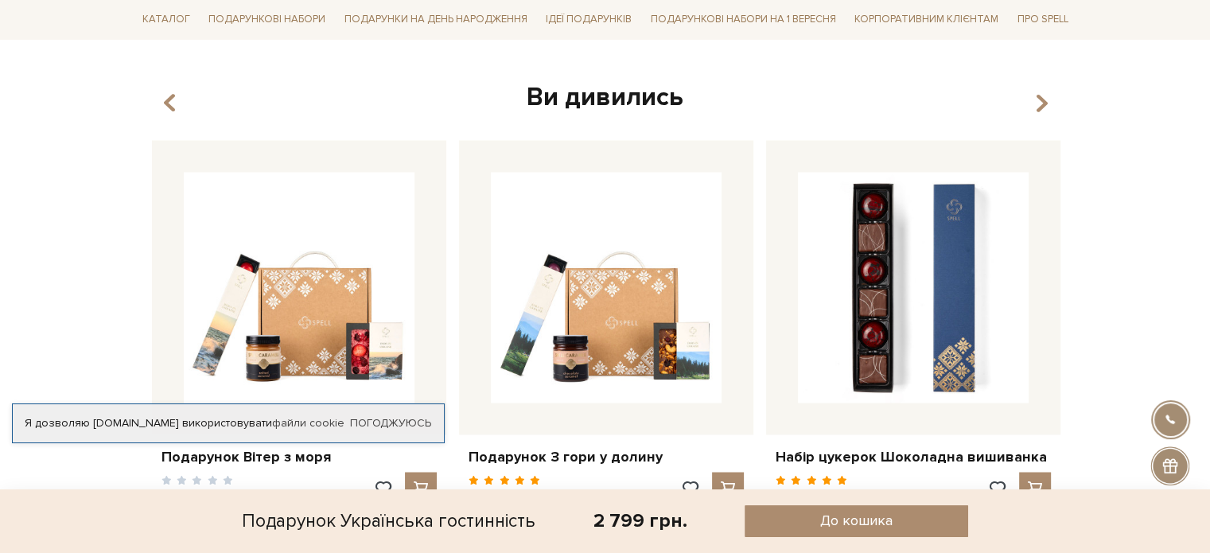
scroll to position [2683, 0]
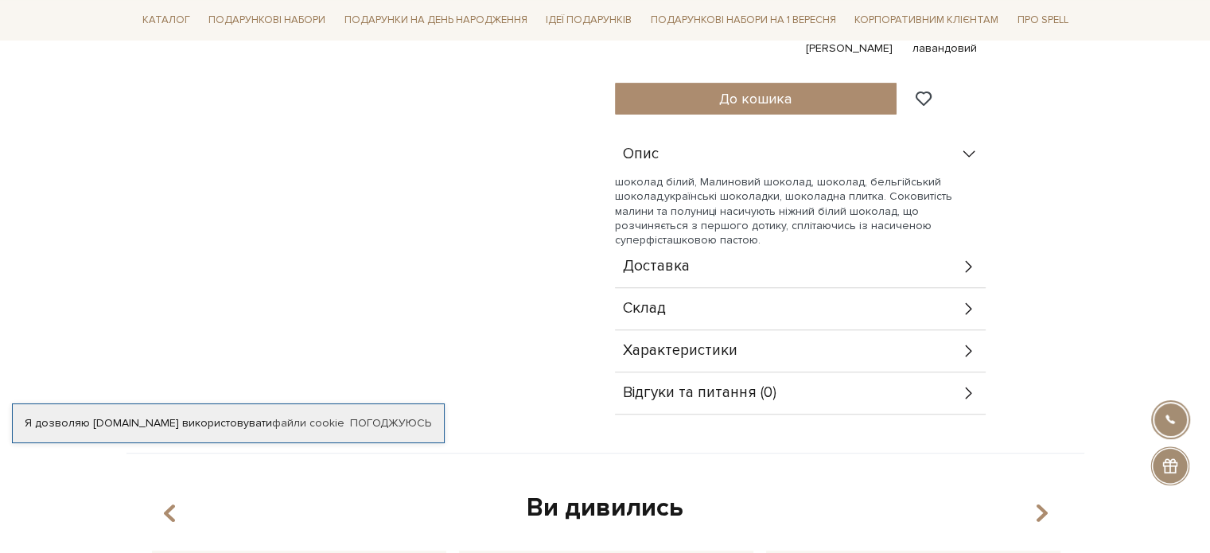
scroll to position [625, 0]
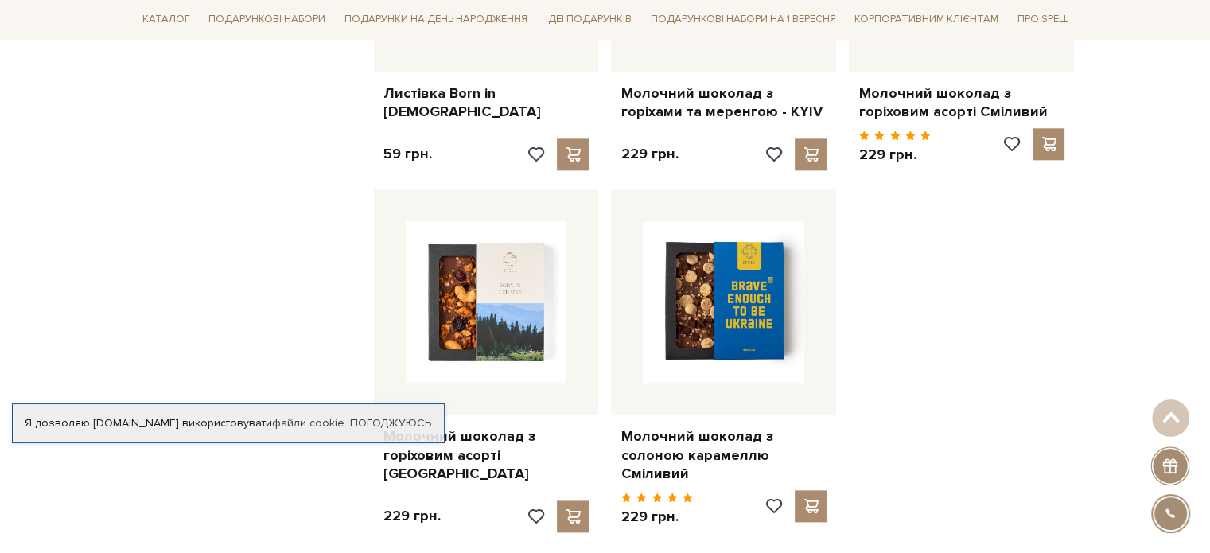
scroll to position [1606, 0]
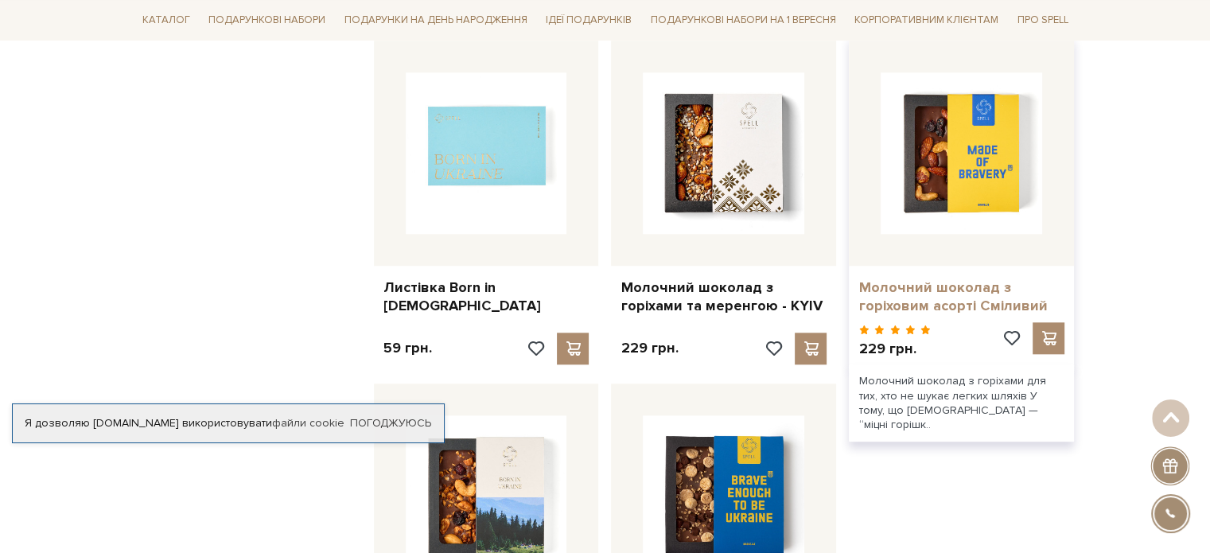
click at [986, 286] on link "Молочний шоколад з горіховим асорті Сміливий" at bounding box center [962, 296] width 206 height 37
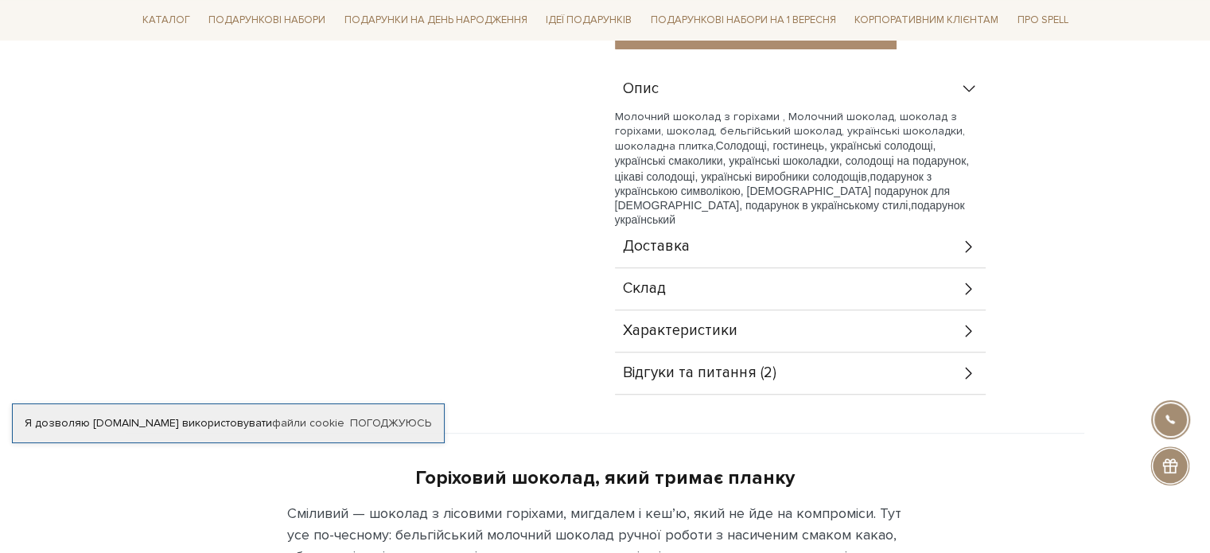
scroll to position [719, 0]
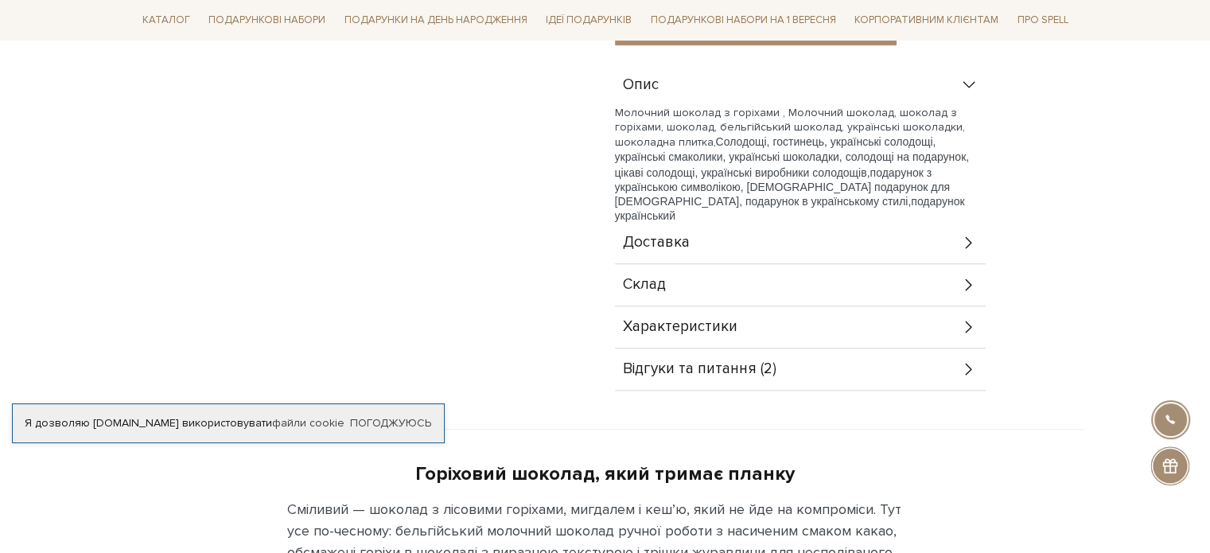
click at [823, 357] on div "Відгуки та питання (2)" at bounding box center [800, 369] width 371 height 41
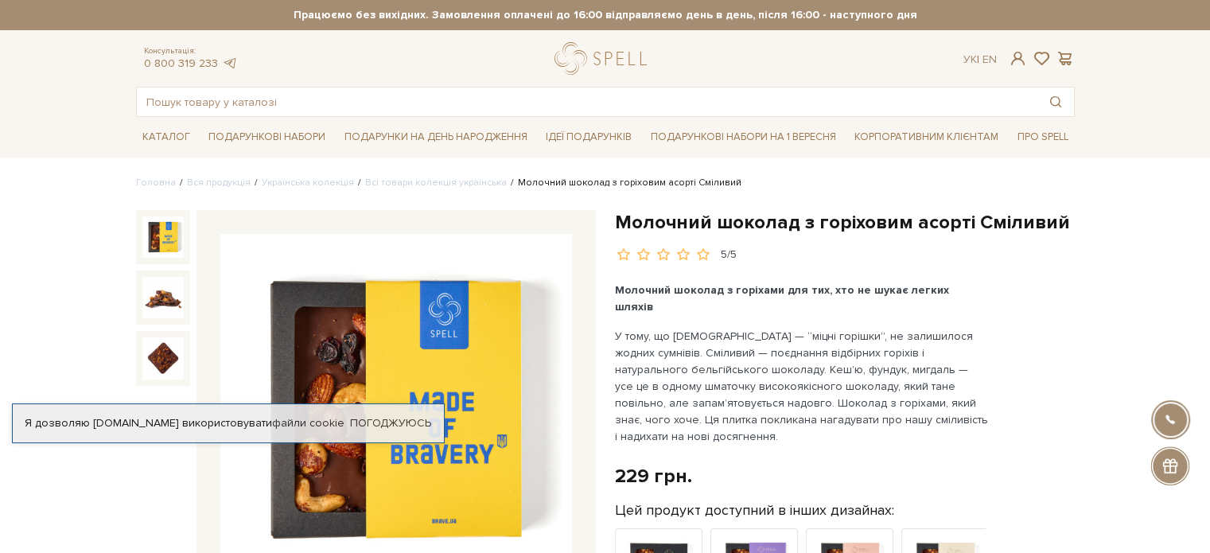
scroll to position [197, 0]
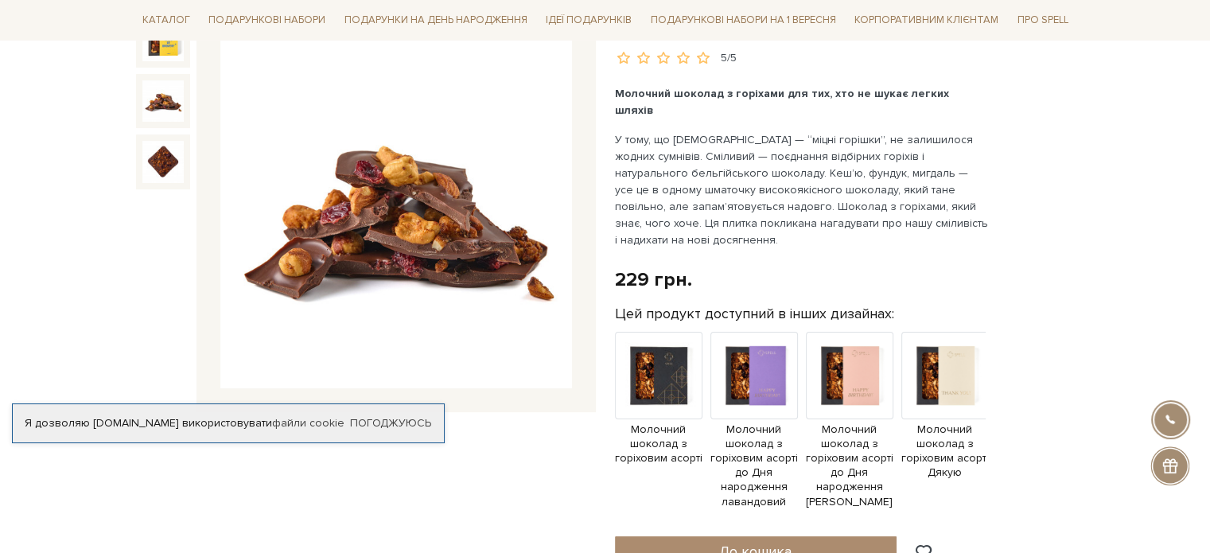
click at [166, 110] on img at bounding box center [162, 100] width 41 height 41
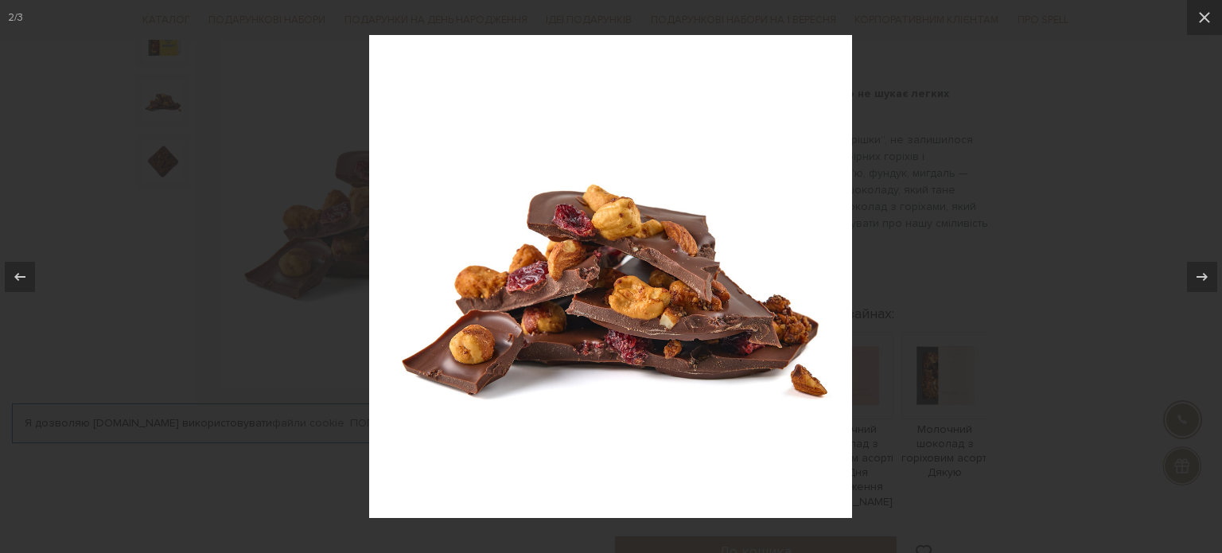
click at [165, 150] on div at bounding box center [611, 276] width 1222 height 553
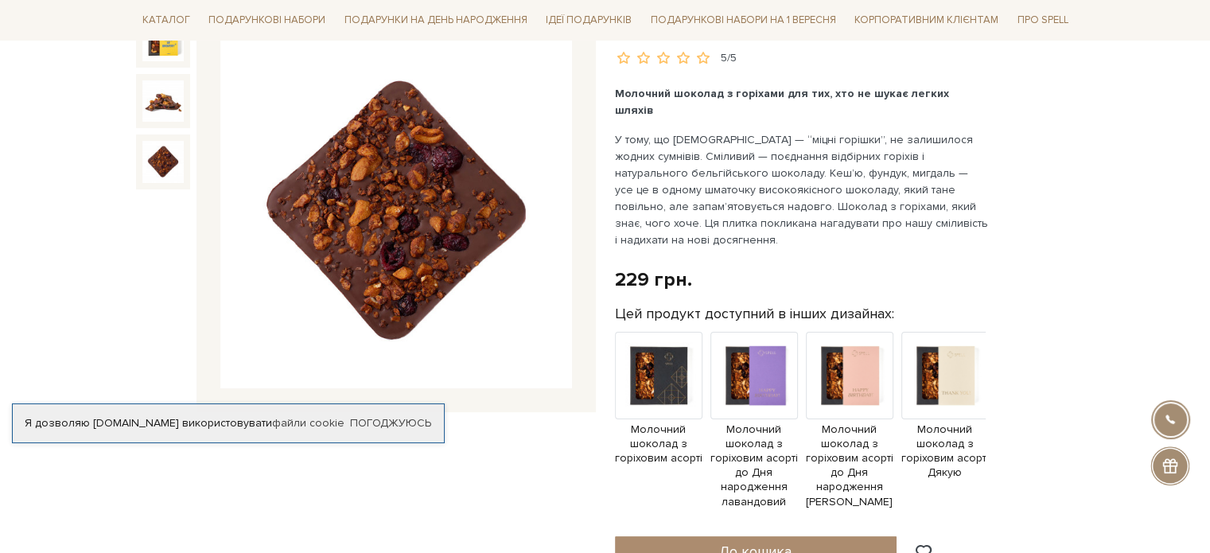
click at [165, 163] on img at bounding box center [162, 161] width 41 height 41
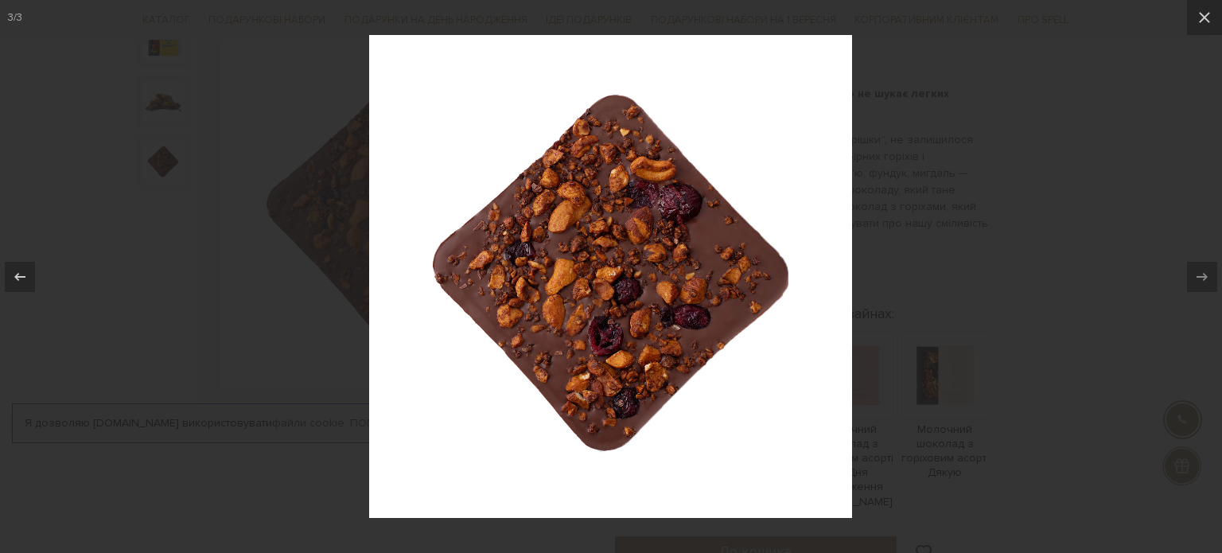
click at [165, 163] on div at bounding box center [611, 276] width 1222 height 553
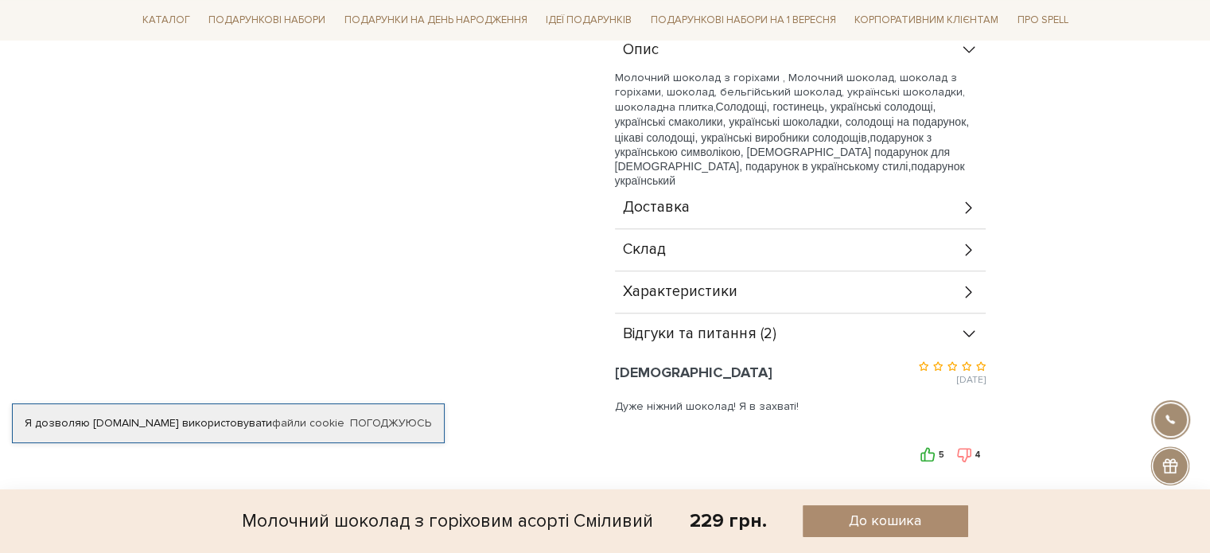
scroll to position [757, 0]
click at [690, 282] on span "Характеристики" at bounding box center [680, 289] width 115 height 14
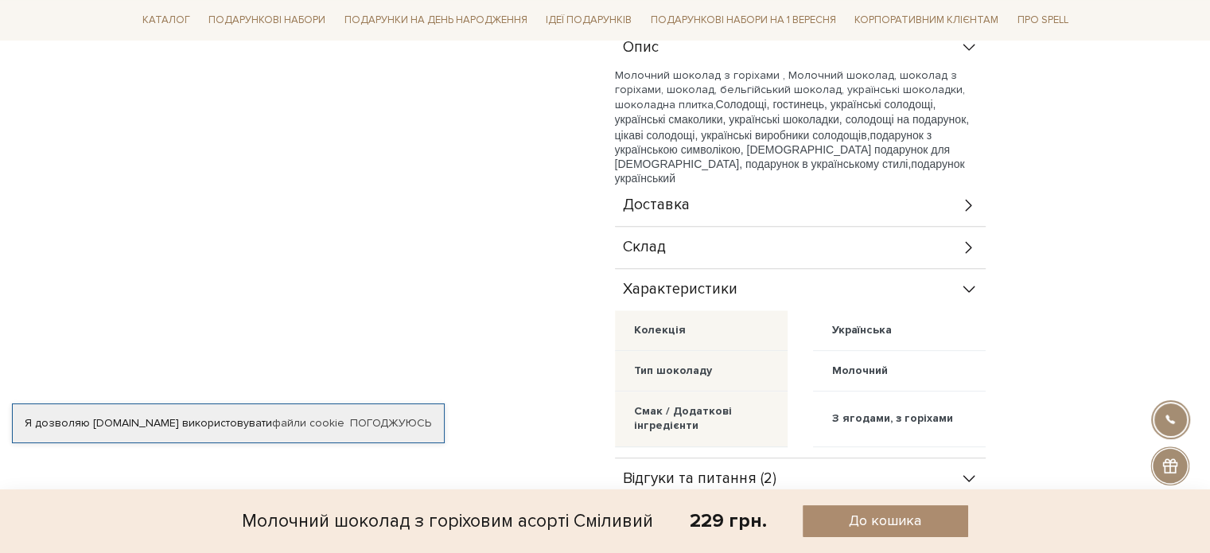
click at [698, 228] on div "Склад" at bounding box center [800, 247] width 371 height 41
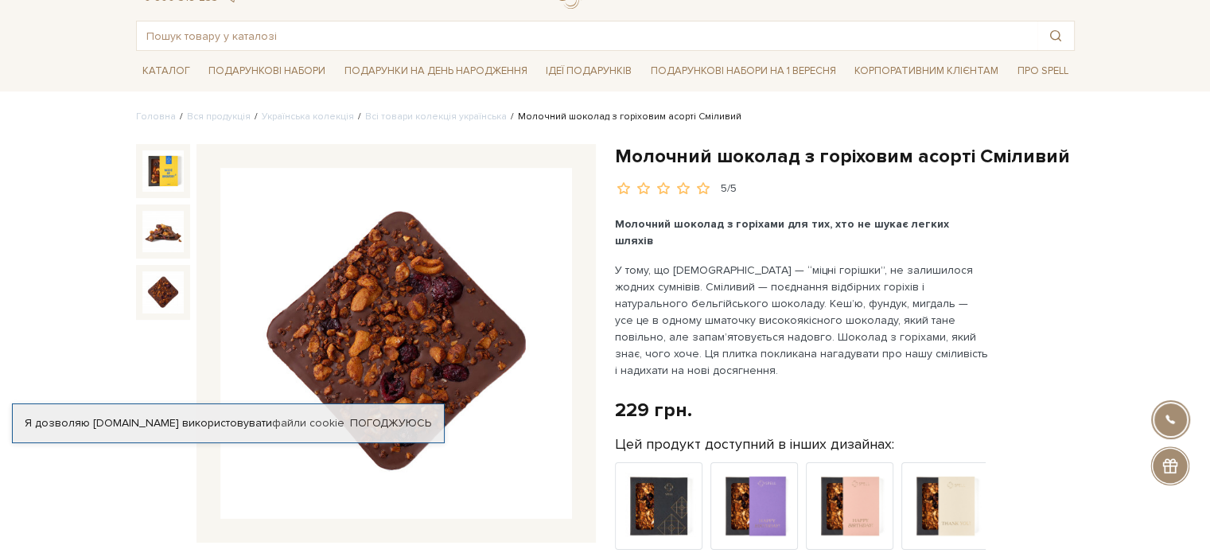
scroll to position [0, 0]
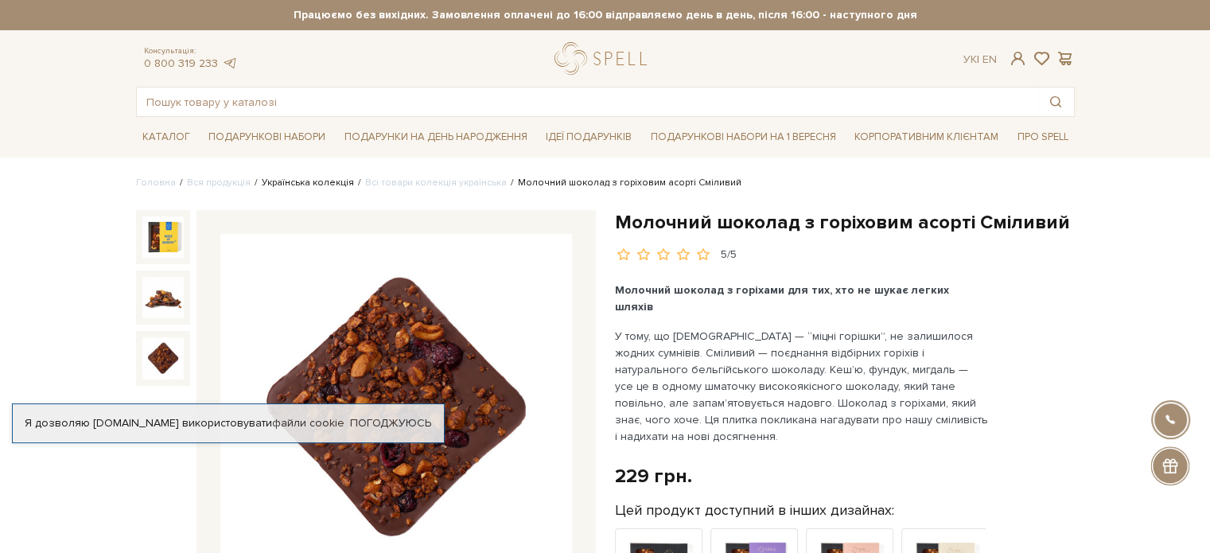
click at [303, 185] on link "Українська колекція" at bounding box center [308, 183] width 92 height 12
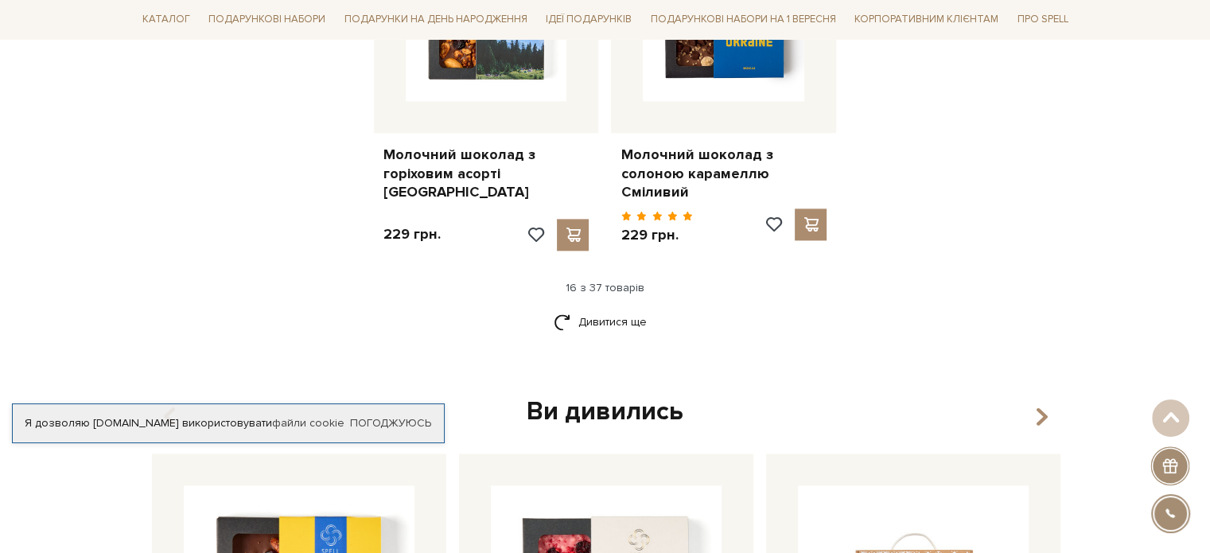
scroll to position [2078, 0]
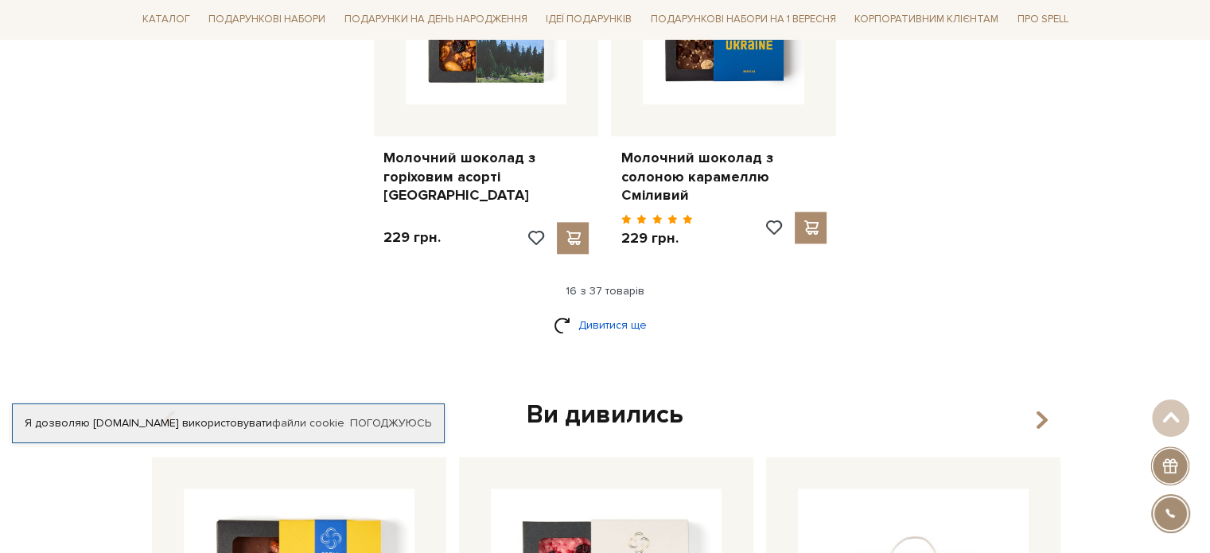
click at [614, 311] on link "Дивитися ще" at bounding box center [605, 325] width 103 height 28
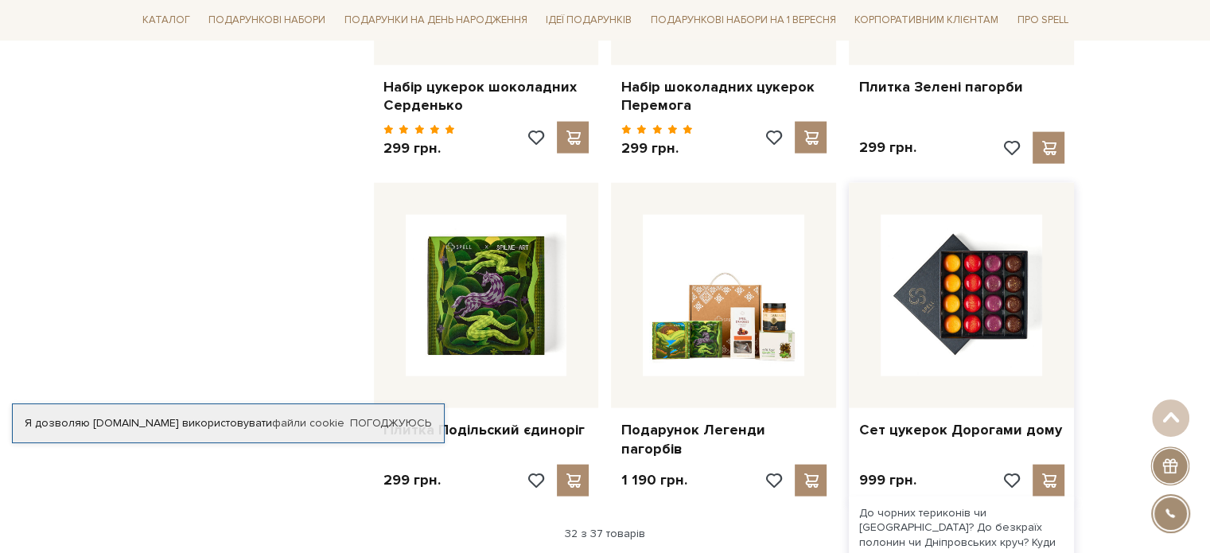
scroll to position [3640, 0]
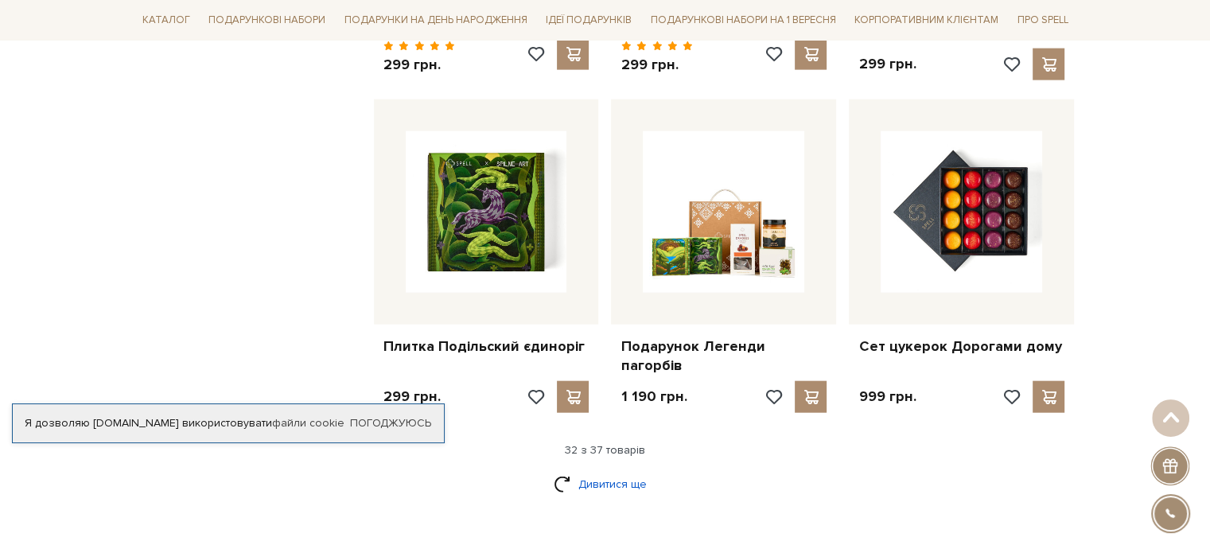
click at [613, 470] on link "Дивитися ще" at bounding box center [605, 484] width 103 height 28
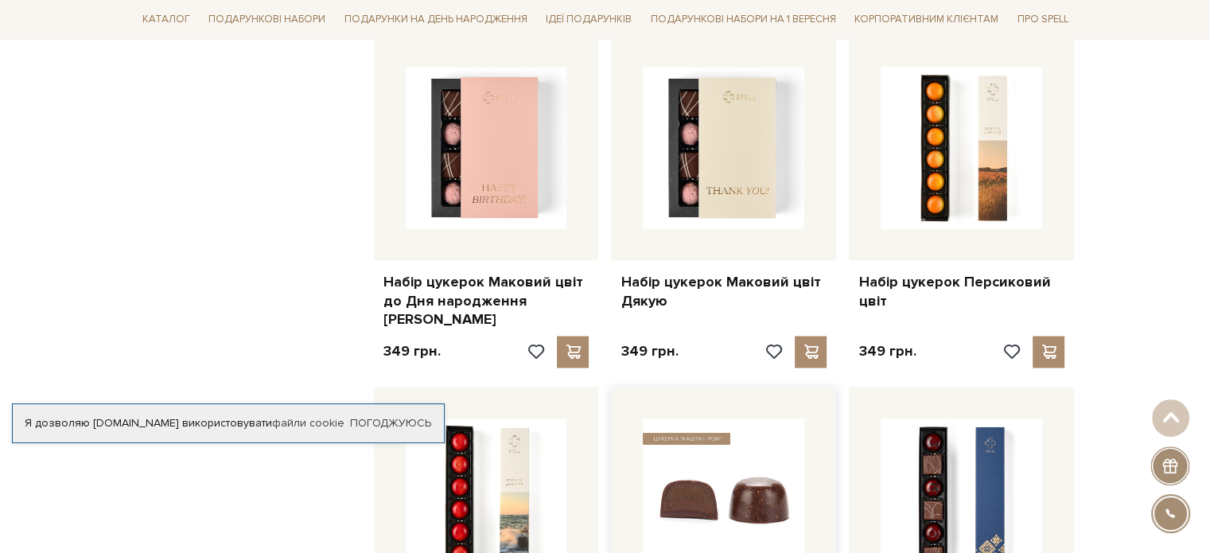
scroll to position [2666, 0]
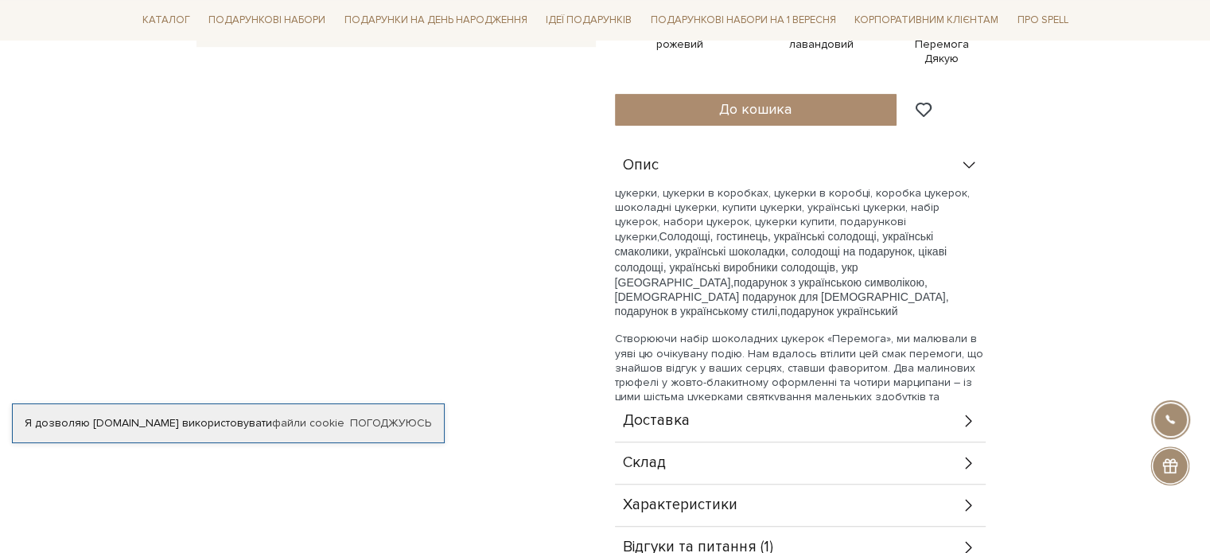
scroll to position [570, 0]
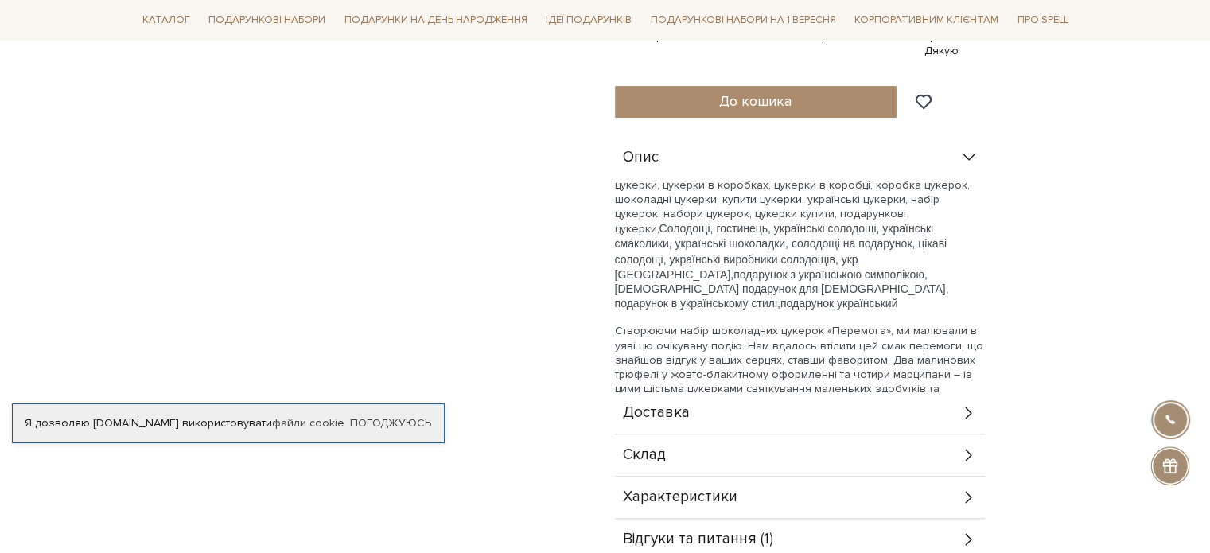
click at [910, 451] on div "Склад" at bounding box center [800, 454] width 371 height 41
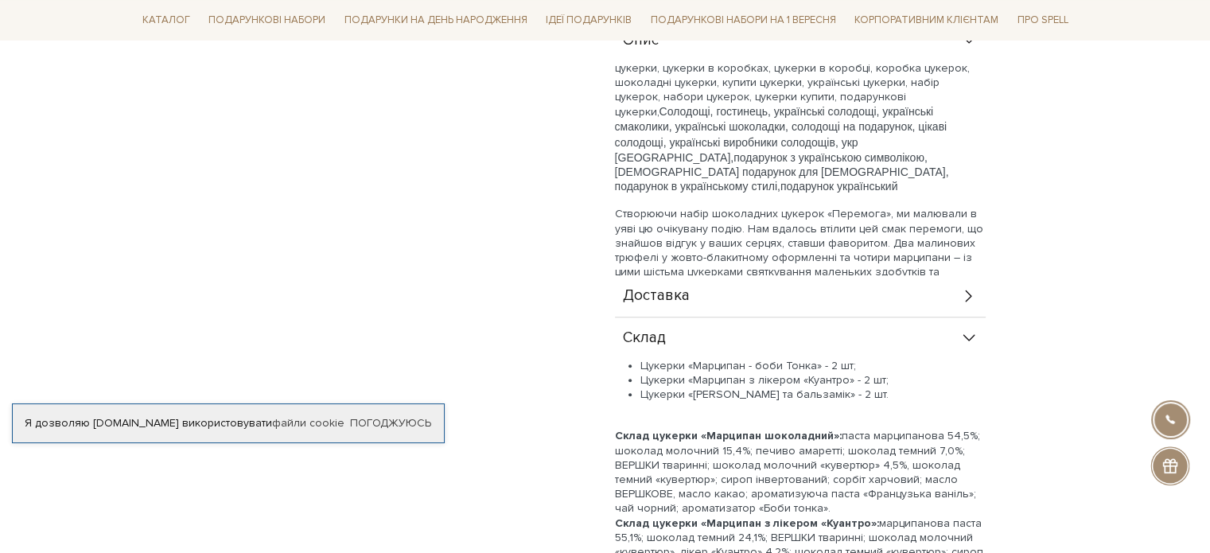
scroll to position [691, 0]
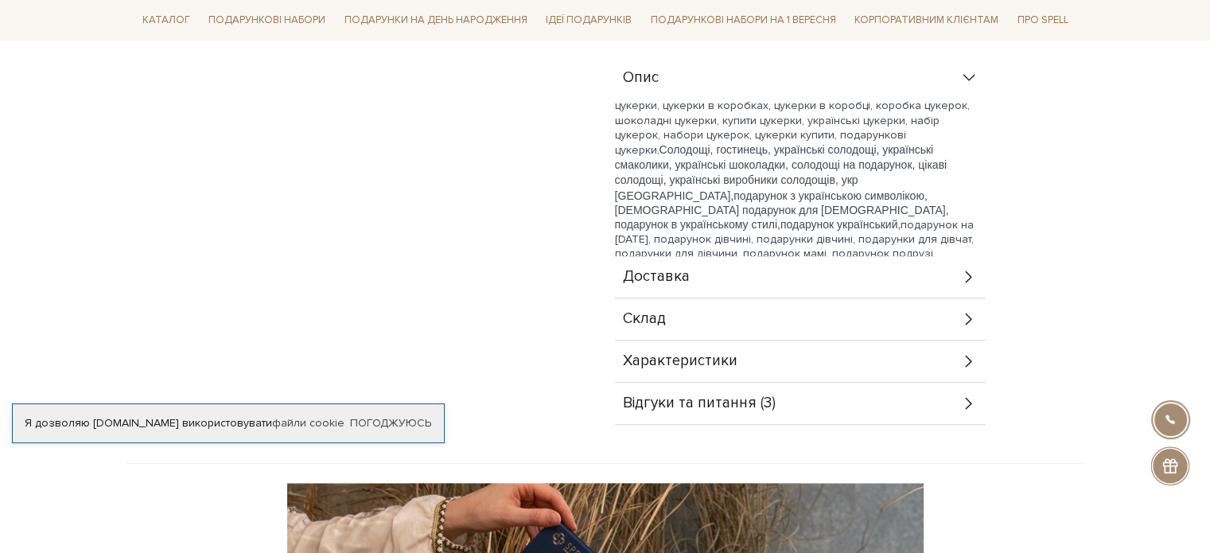
scroll to position [619, 0]
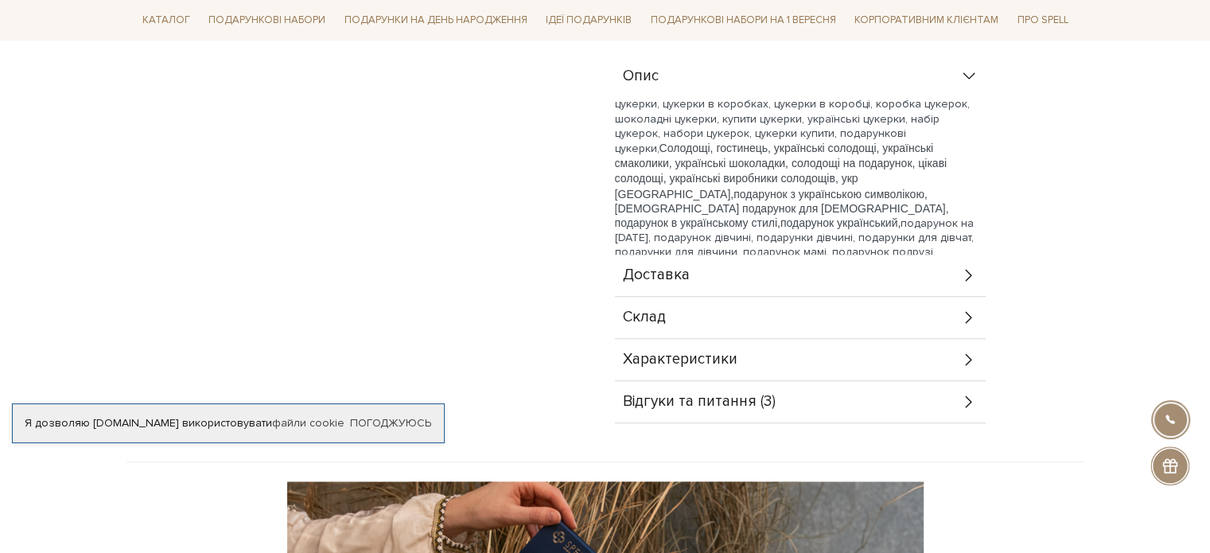
click at [822, 317] on div "Склад" at bounding box center [800, 317] width 371 height 41
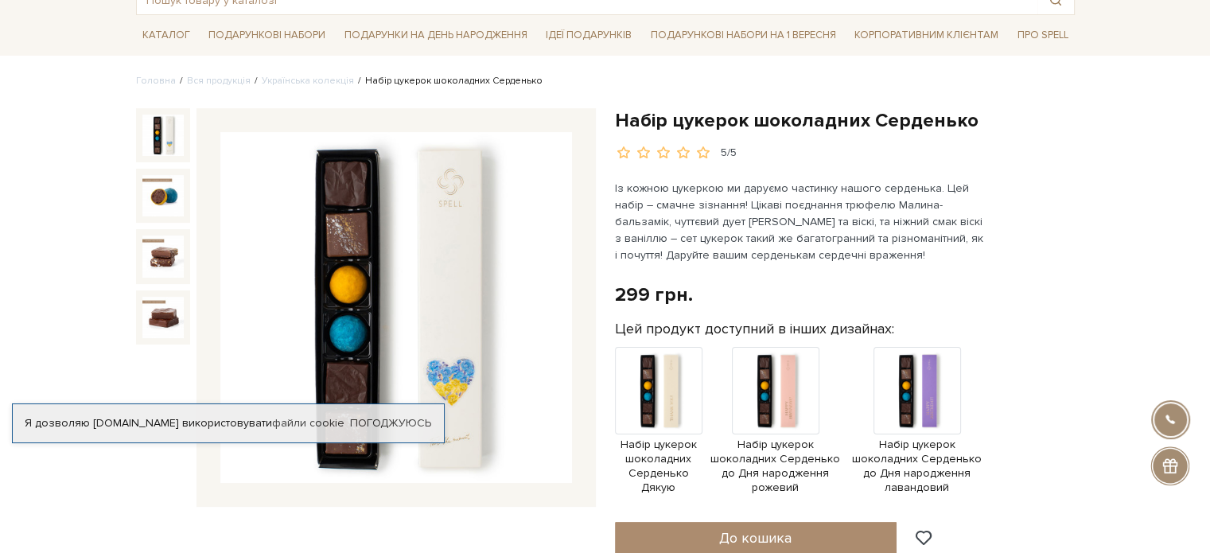
scroll to position [91, 0]
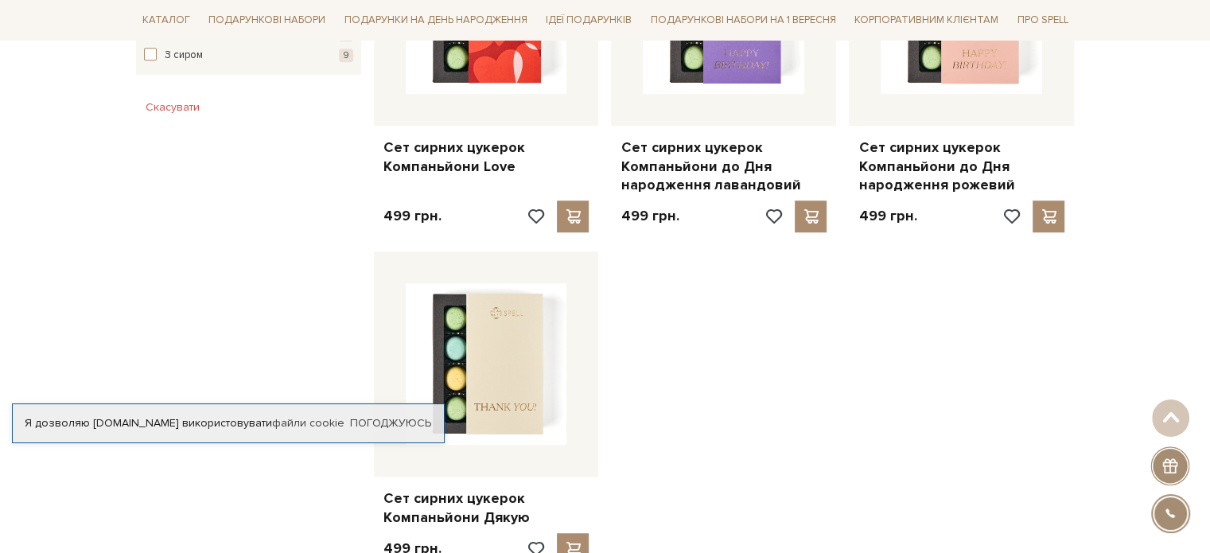
scroll to position [1095, 0]
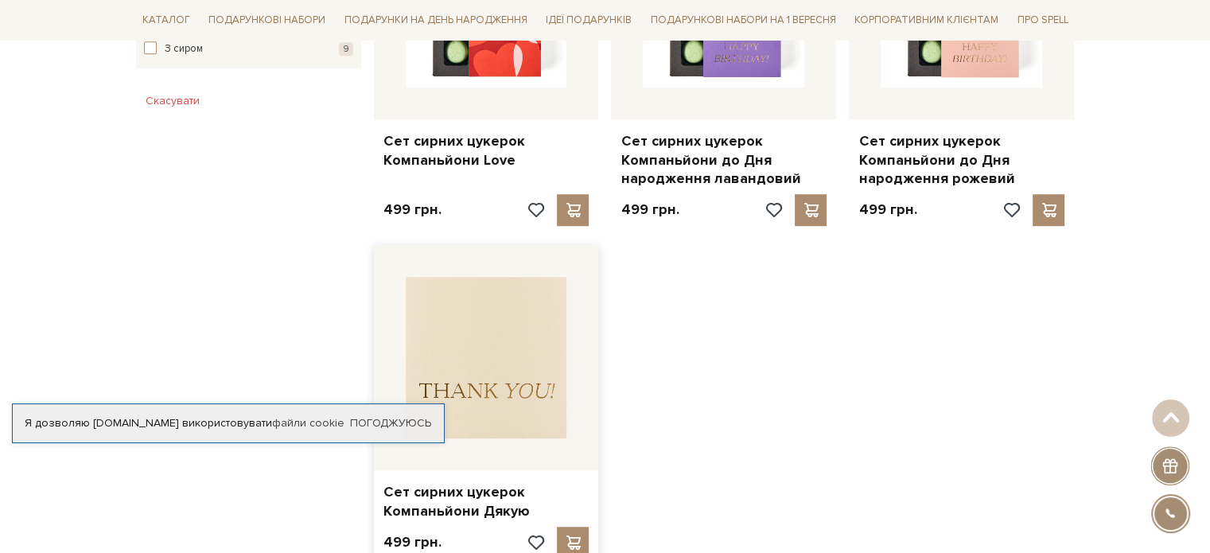
click at [508, 362] on img at bounding box center [487, 358] width 162 height 162
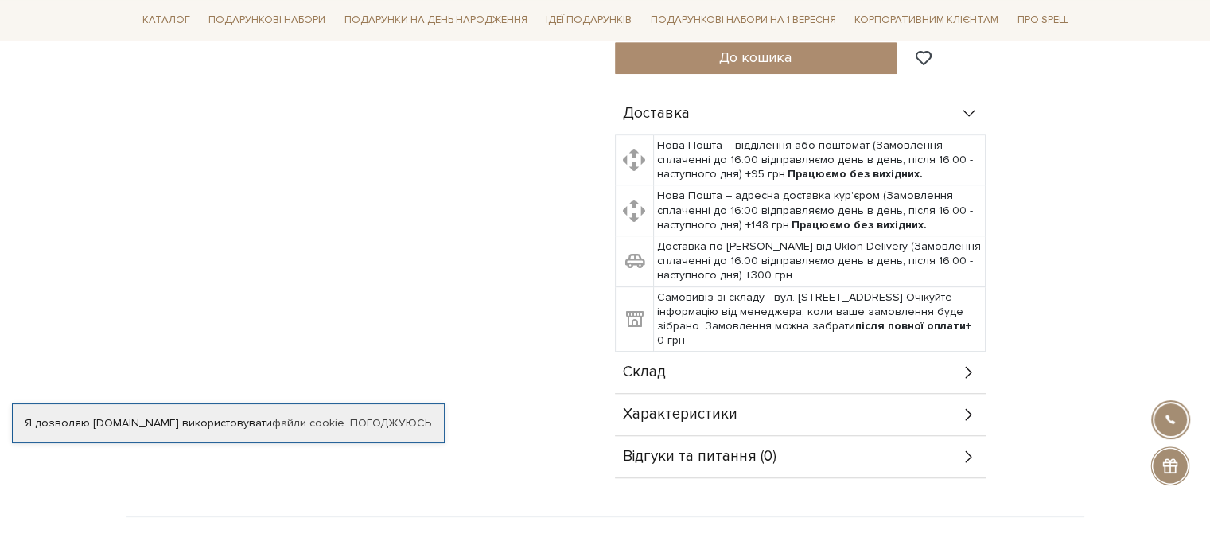
scroll to position [719, 0]
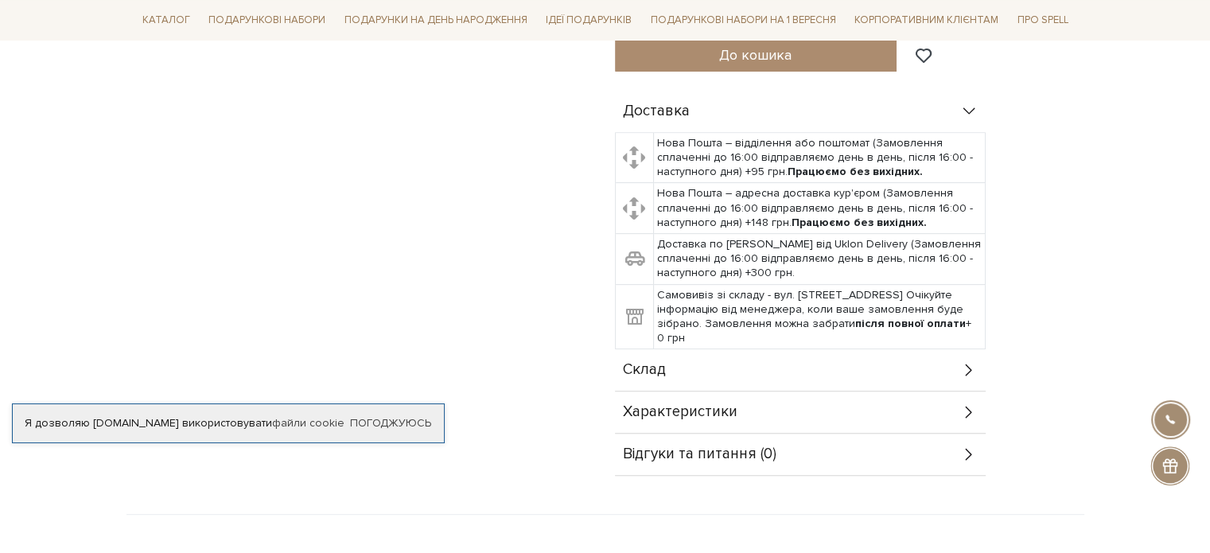
click at [792, 403] on div "Характеристики" at bounding box center [800, 411] width 371 height 41
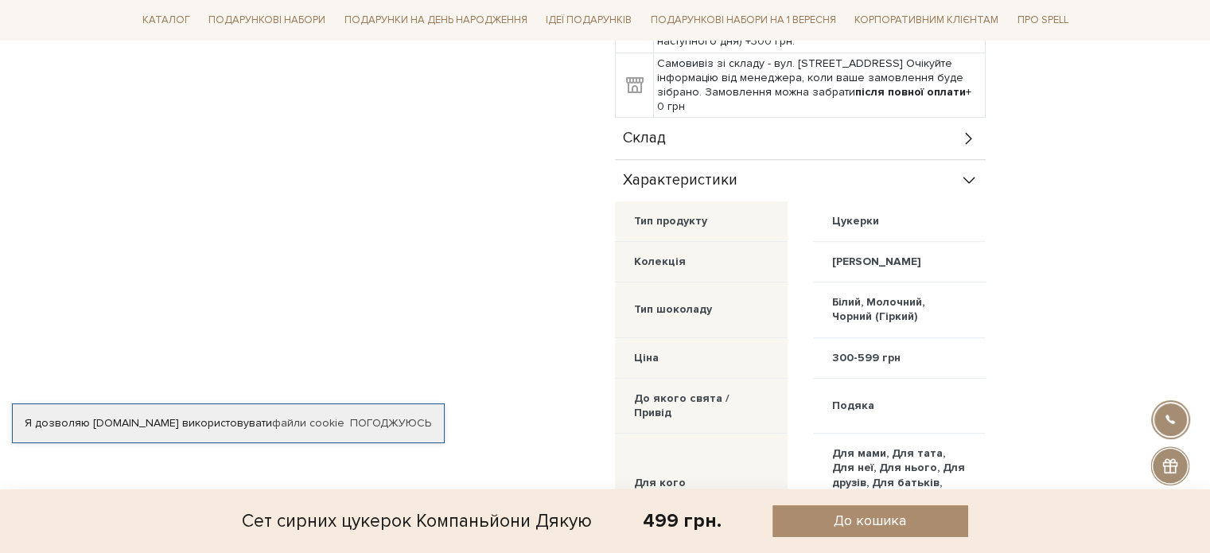
scroll to position [909, 0]
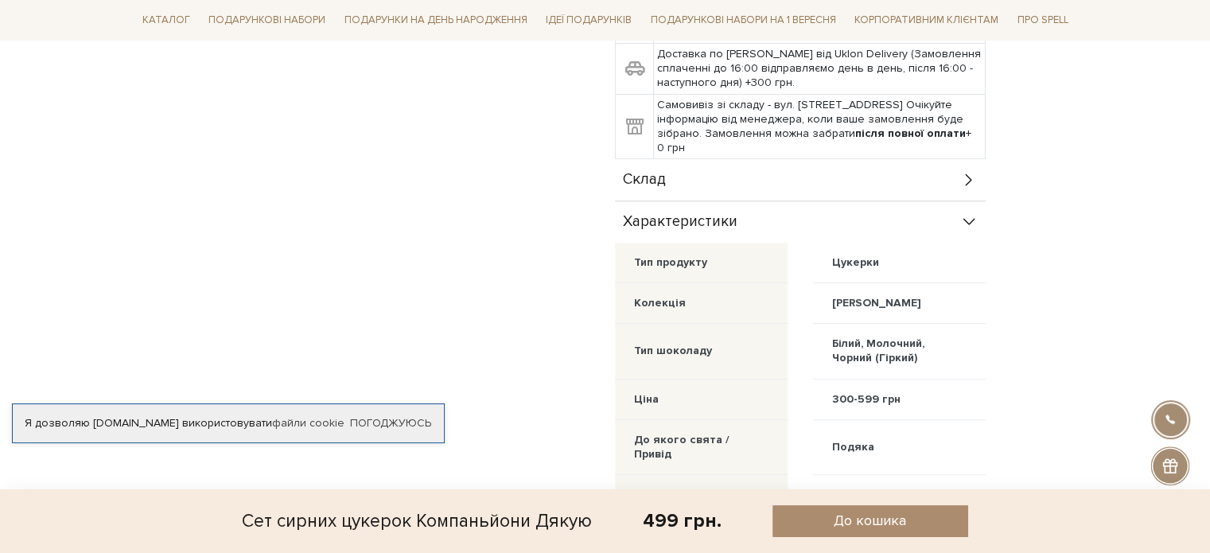
click at [803, 162] on div "Склад" at bounding box center [800, 179] width 371 height 41
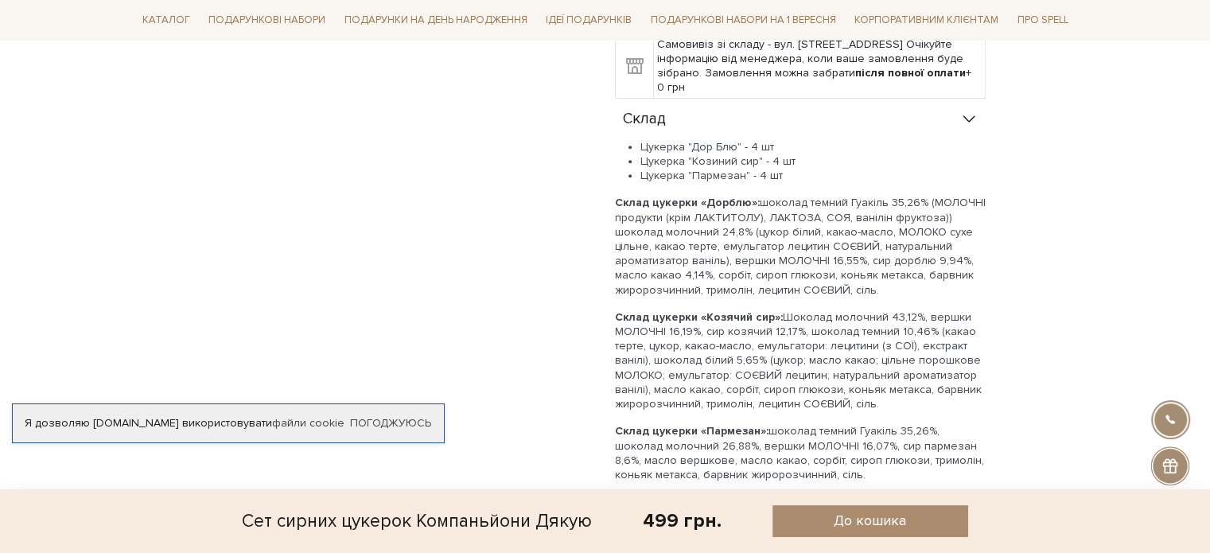
scroll to position [976, 0]
